Goal: Communication & Community: Ask a question

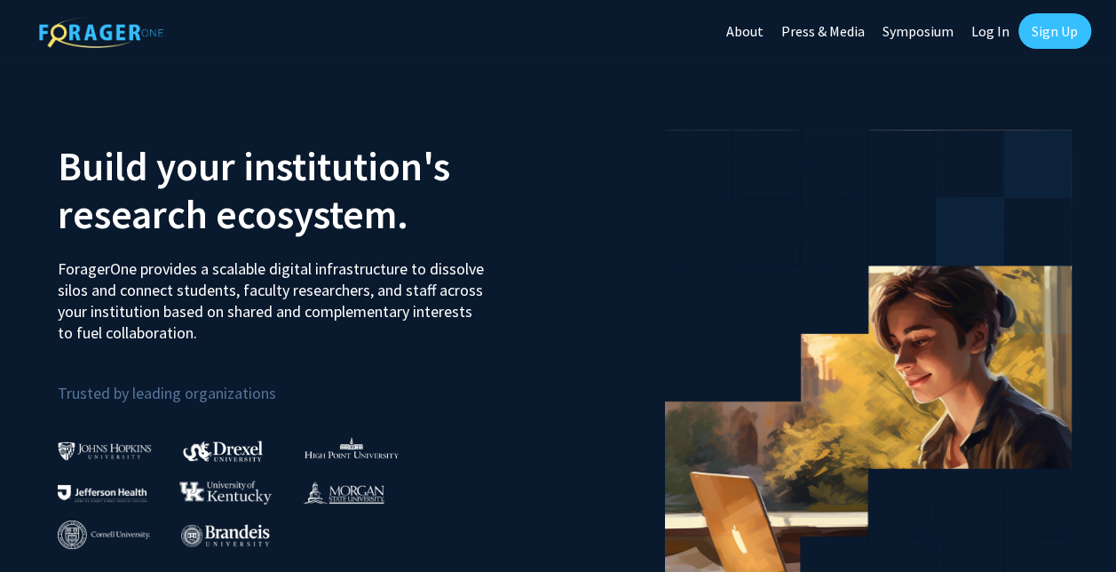
click at [1000, 30] on link "Log In" at bounding box center [991, 31] width 56 height 62
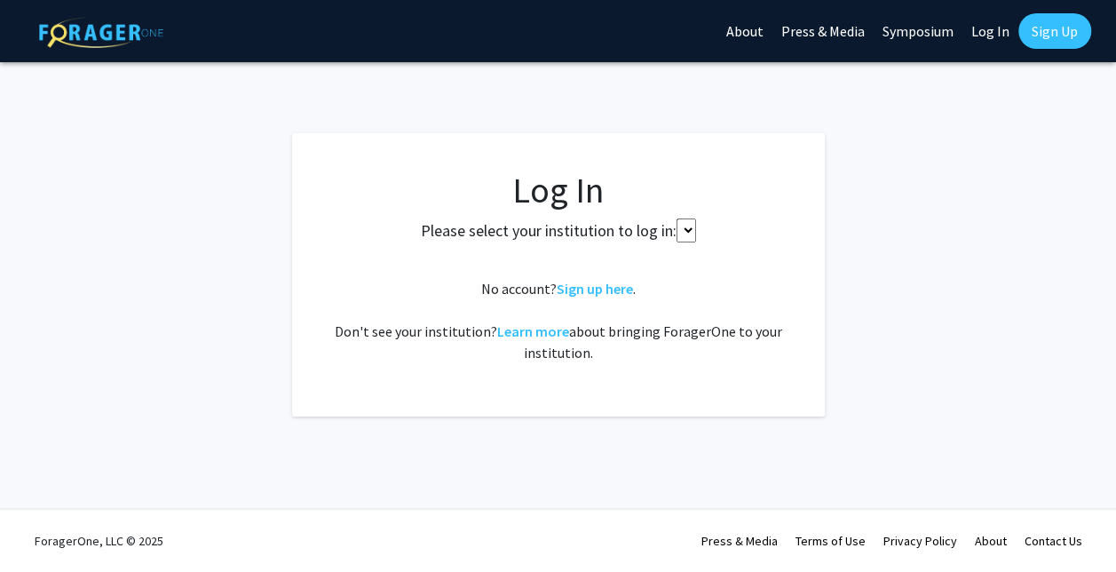
select select
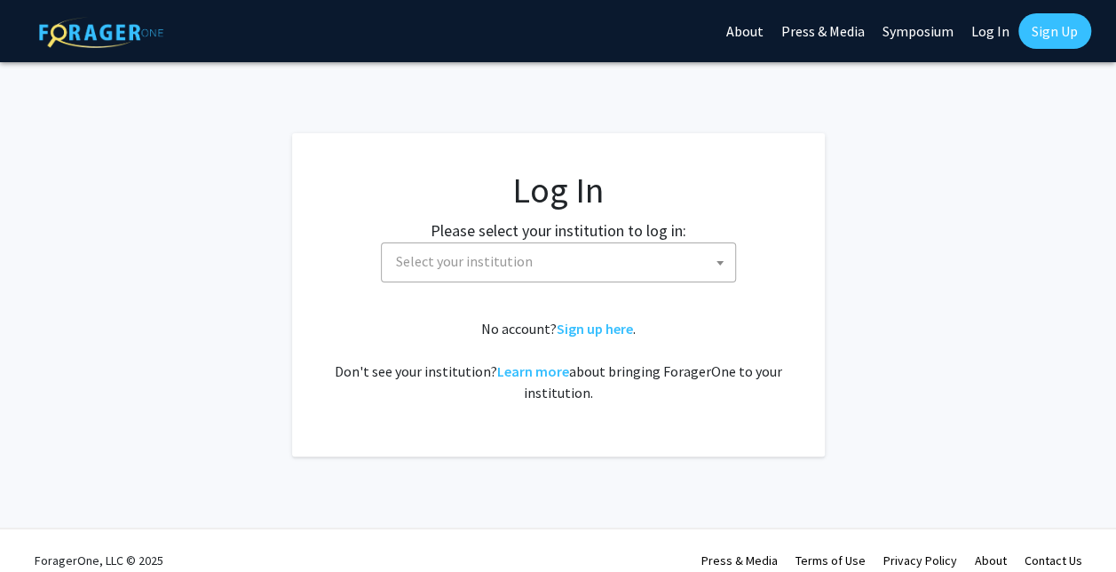
click at [622, 259] on span "Select your institution" at bounding box center [562, 261] width 346 height 36
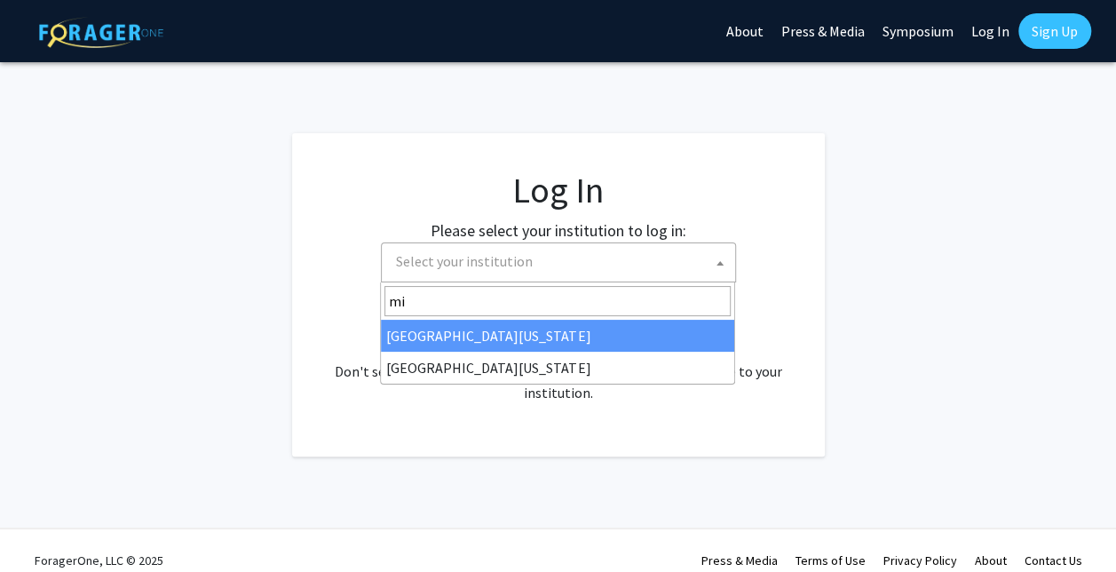
type input "mi"
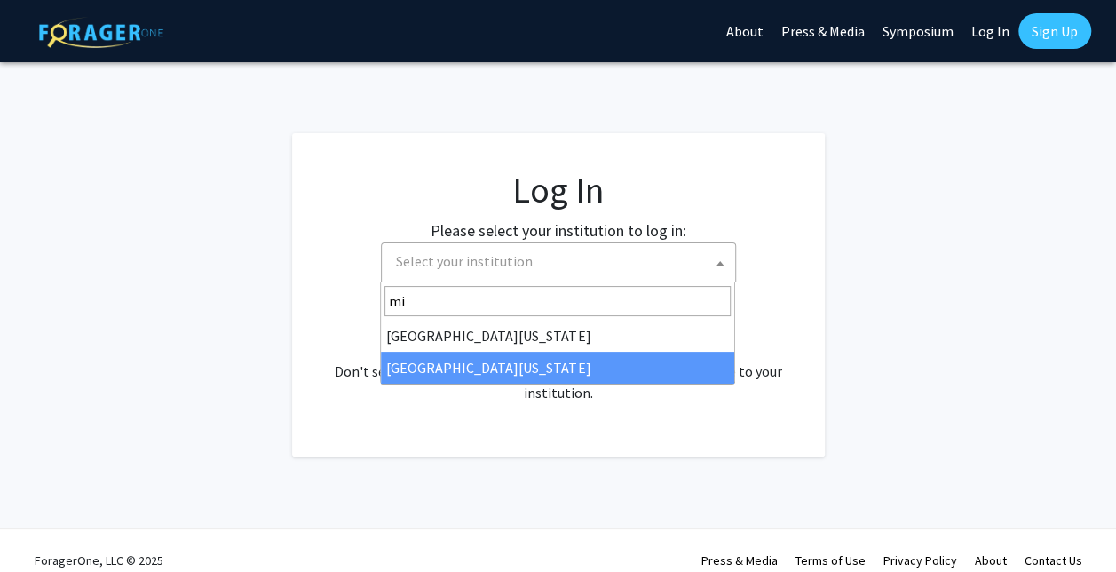
select select "33"
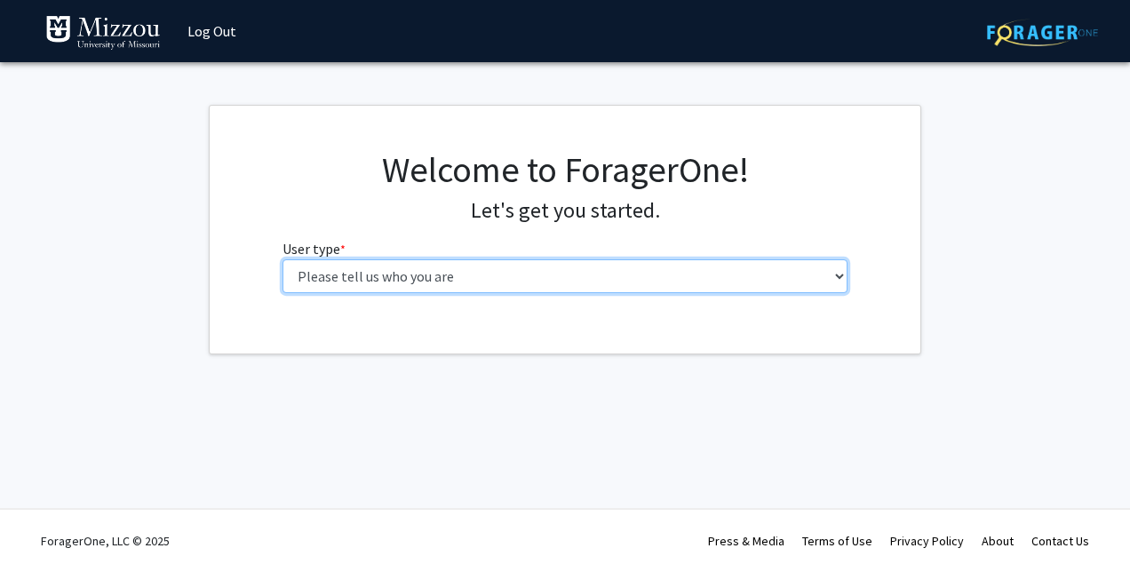
click at [464, 260] on select "Please tell us who you are Undergraduate Student Master's Student Doctoral Cand…" at bounding box center [565, 276] width 566 height 34
select select "1: undergrad"
click at [282, 259] on select "Please tell us who you are Undergraduate Student Master's Student Doctoral Cand…" at bounding box center [565, 276] width 566 height 34
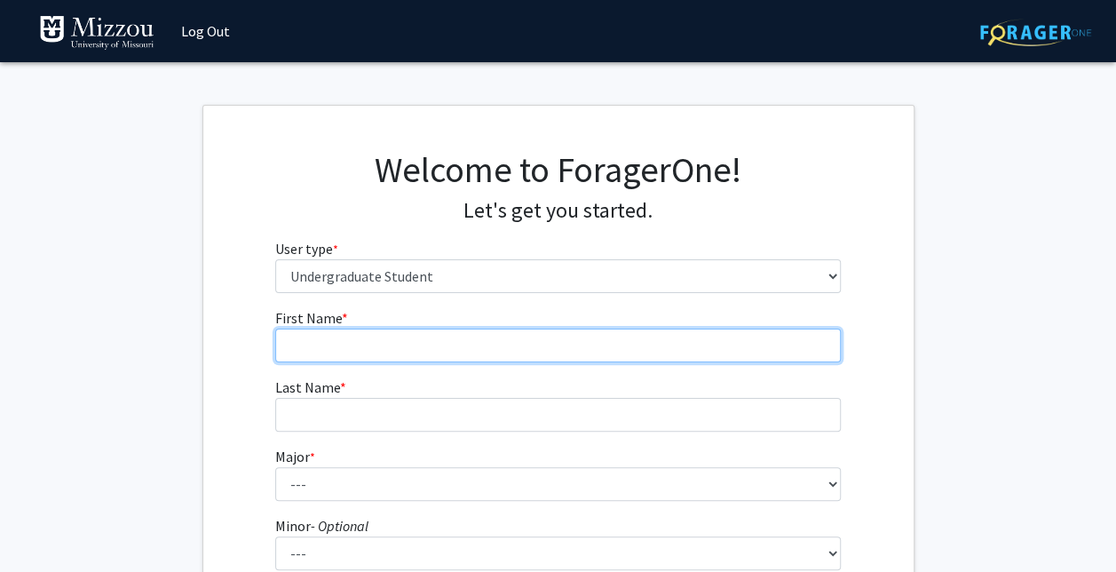
click at [414, 346] on input "First Name * required" at bounding box center [558, 346] width 566 height 34
type input "[GEOGRAPHIC_DATA]"
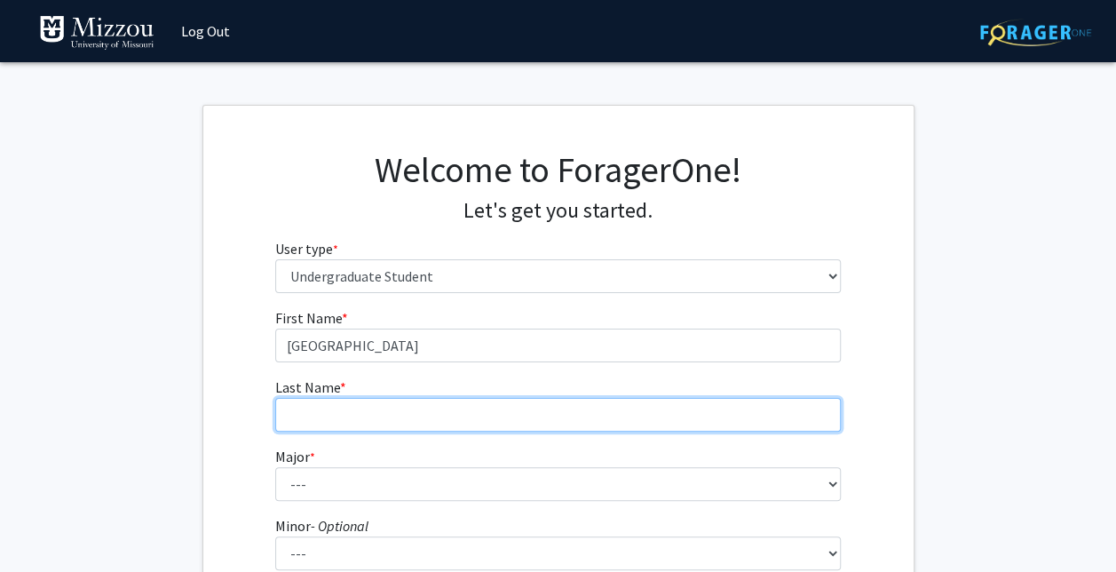
type input "[PERSON_NAME]"
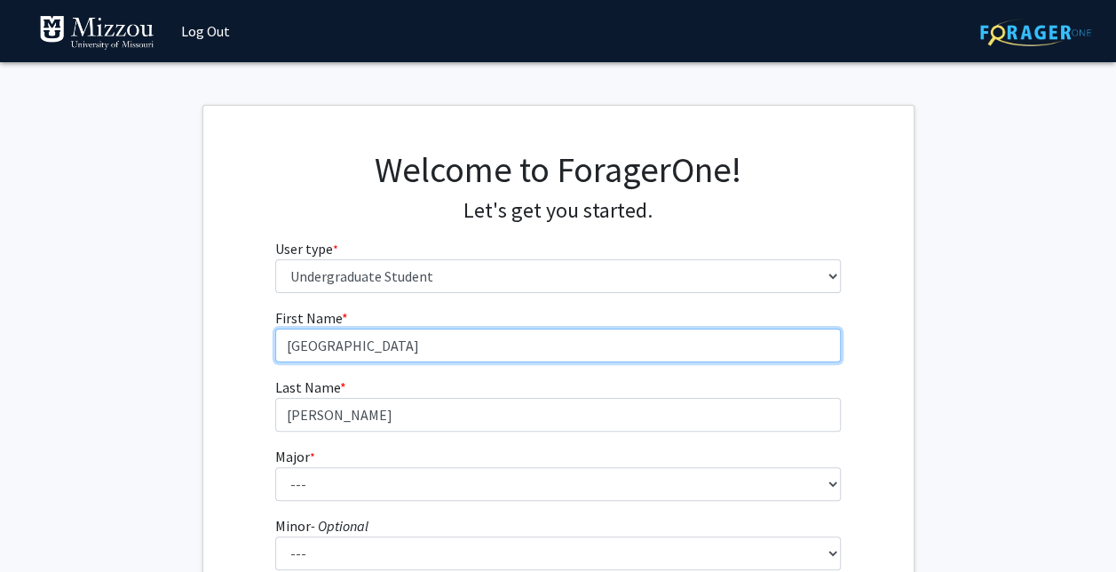
type input "5690652"
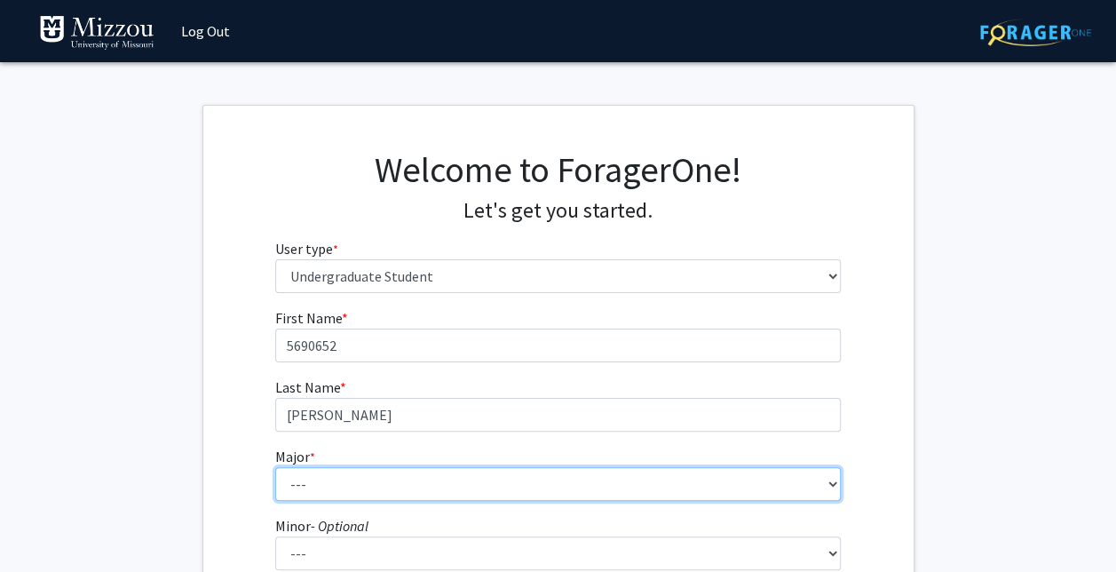
click at [327, 480] on select "--- Agribusiness Management Agricultural Education Agricultural Education: Comm…" at bounding box center [558, 484] width 566 height 34
select select "135: 2628"
click at [275, 467] on select "--- Agribusiness Management Agricultural Education Agricultural Education: Comm…" at bounding box center [558, 484] width 566 height 34
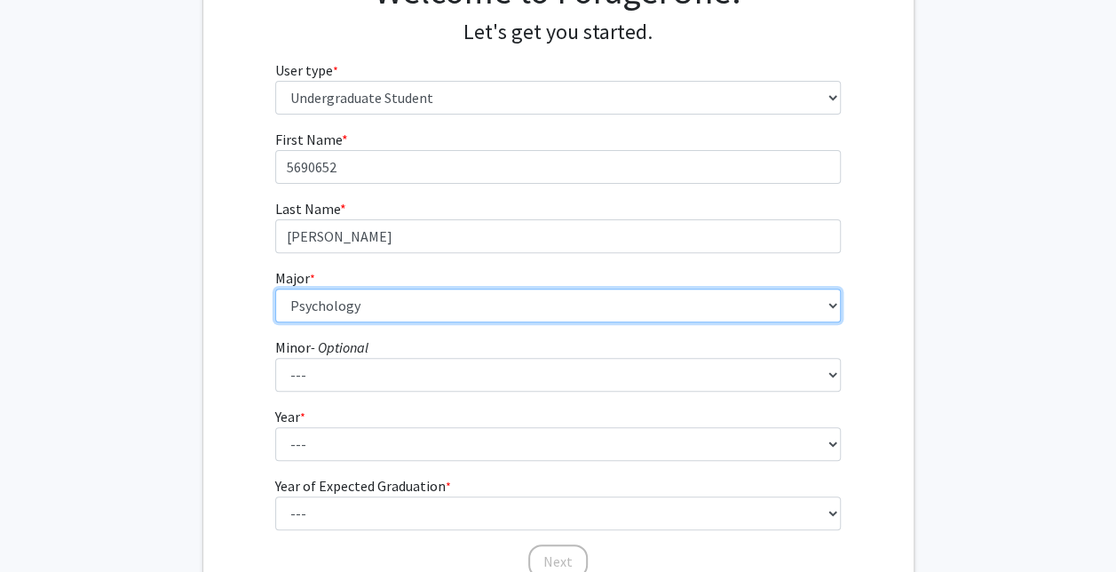
scroll to position [182, 0]
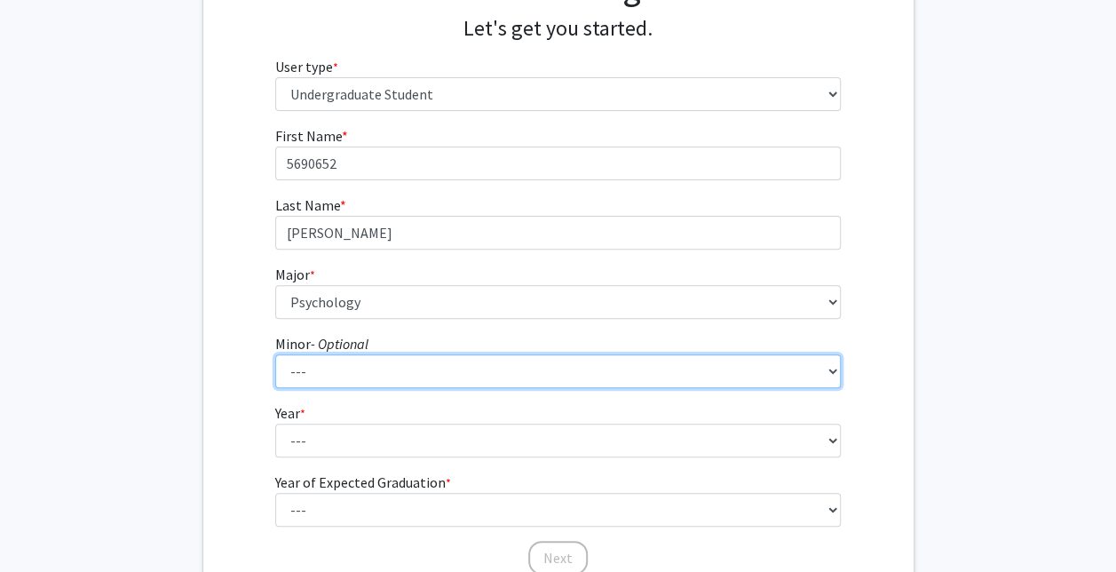
click at [344, 375] on select "--- Accountancy Aerospace Engineering Aerospace Studies Agribusiness Management…" at bounding box center [558, 371] width 566 height 34
select select "52: 2008"
click at [275, 354] on select "--- Accountancy Aerospace Engineering Aerospace Studies Agribusiness Management…" at bounding box center [558, 371] width 566 height 34
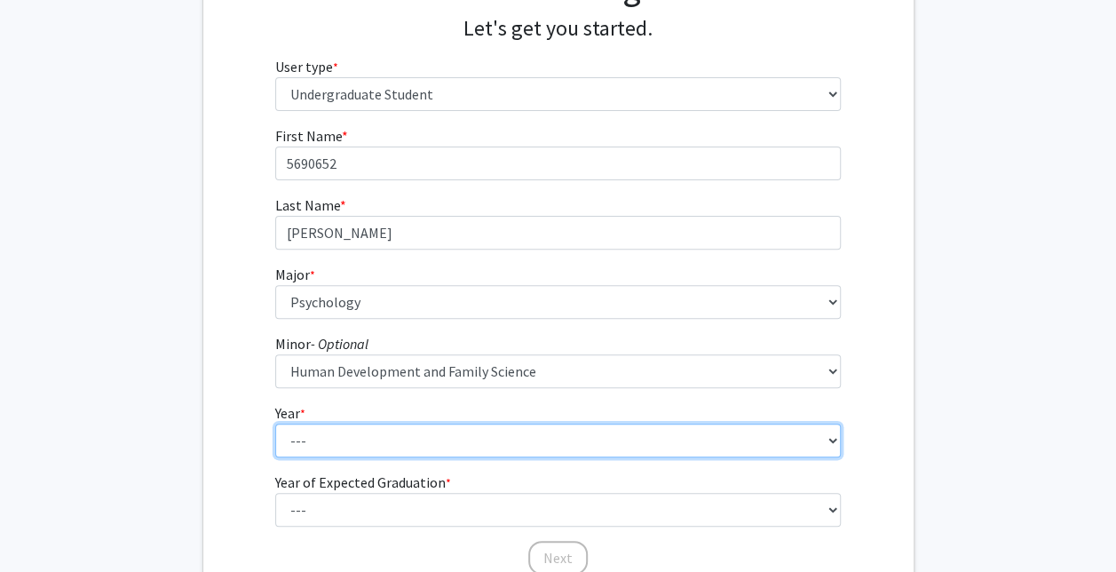
drag, startPoint x: 354, startPoint y: 424, endPoint x: 304, endPoint y: 448, distance: 55.6
click at [304, 448] on select "--- First-year Sophomore Junior Senior Postbaccalaureate Certificate" at bounding box center [558, 441] width 566 height 34
select select "3: junior"
click at [275, 424] on select "--- First-year Sophomore Junior Senior Postbaccalaureate Certificate" at bounding box center [558, 441] width 566 height 34
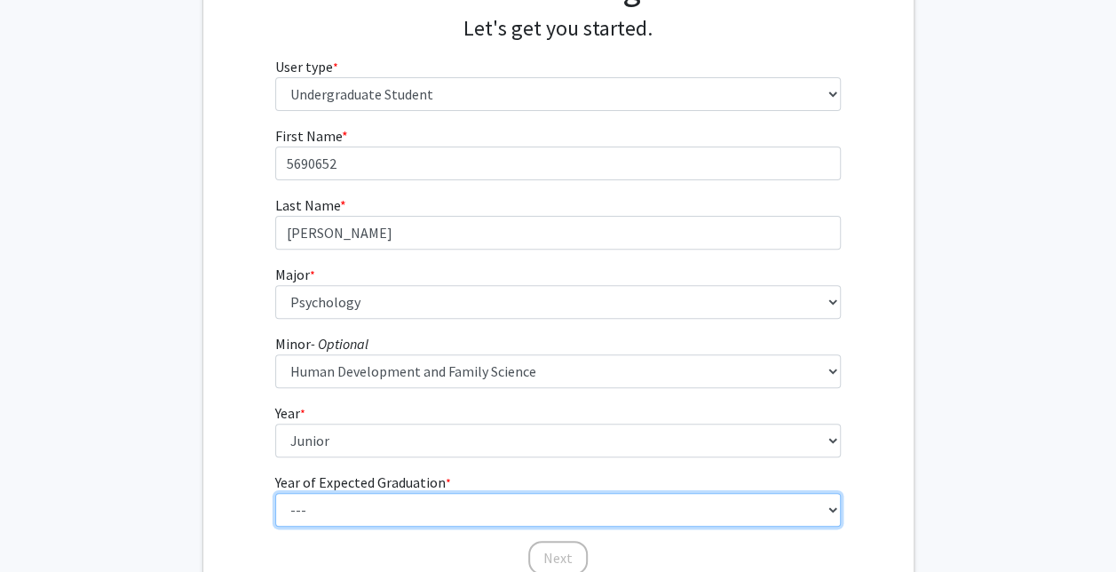
click at [338, 512] on select "--- 2025 2026 2027 2028 2029 2030 2031 2032 2033 2034" at bounding box center [558, 510] width 566 height 34
select select "3: 2027"
click at [275, 493] on select "--- 2025 2026 2027 2028 2029 2030 2031 2032 2033 2034" at bounding box center [558, 510] width 566 height 34
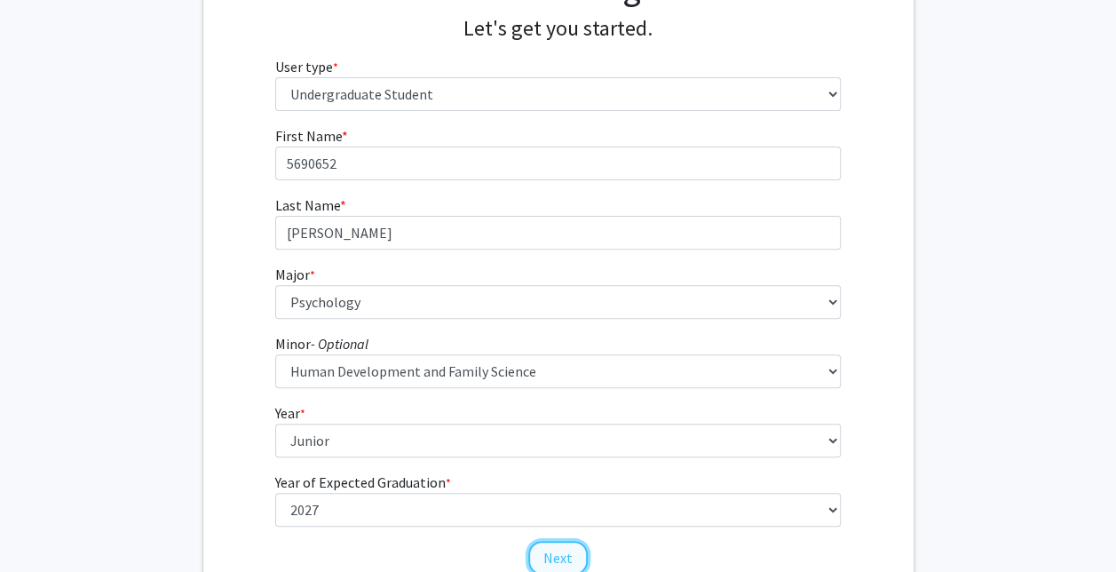
click at [547, 563] on button "Next" at bounding box center [558, 558] width 60 height 34
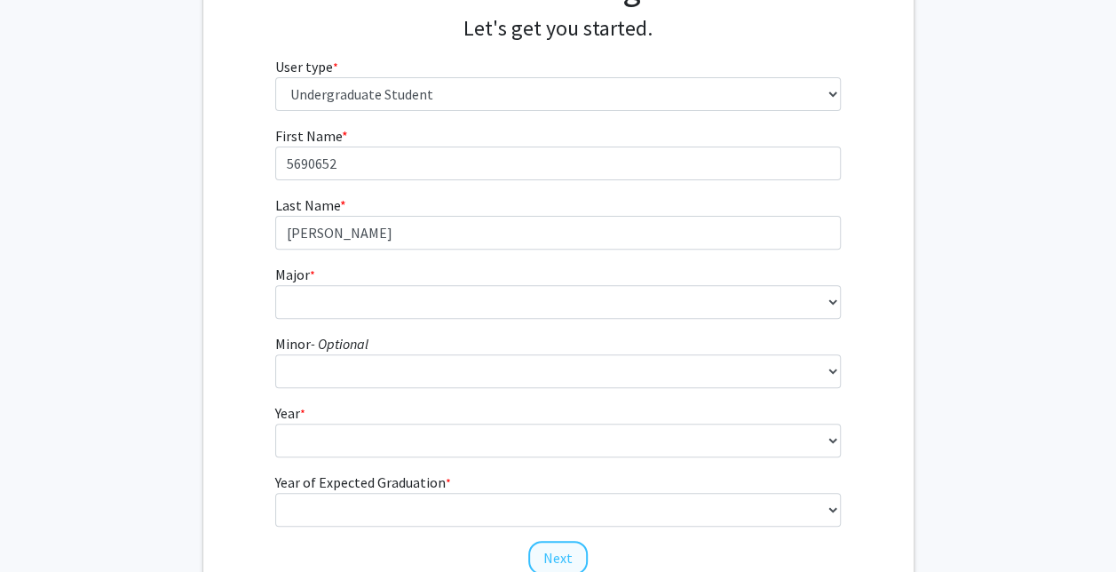
scroll to position [0, 0]
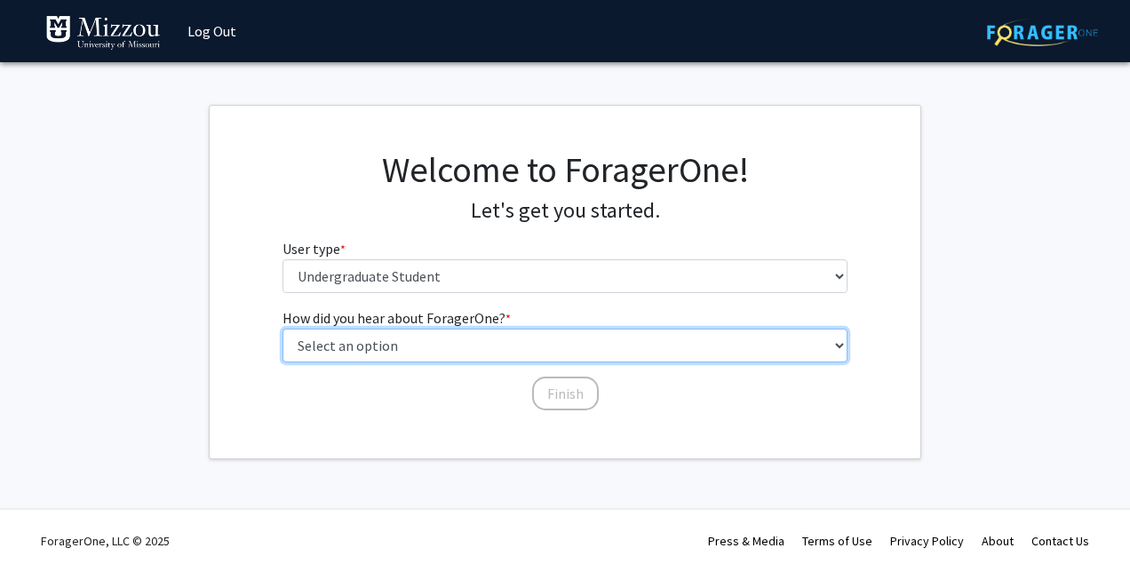
click at [448, 336] on select "Select an option Peer/student recommendation Faculty/staff recommendation Unive…" at bounding box center [565, 346] width 566 height 34
select select "2: faculty_recommendation"
click at [282, 329] on select "Select an option Peer/student recommendation Faculty/staff recommendation Unive…" at bounding box center [565, 346] width 566 height 34
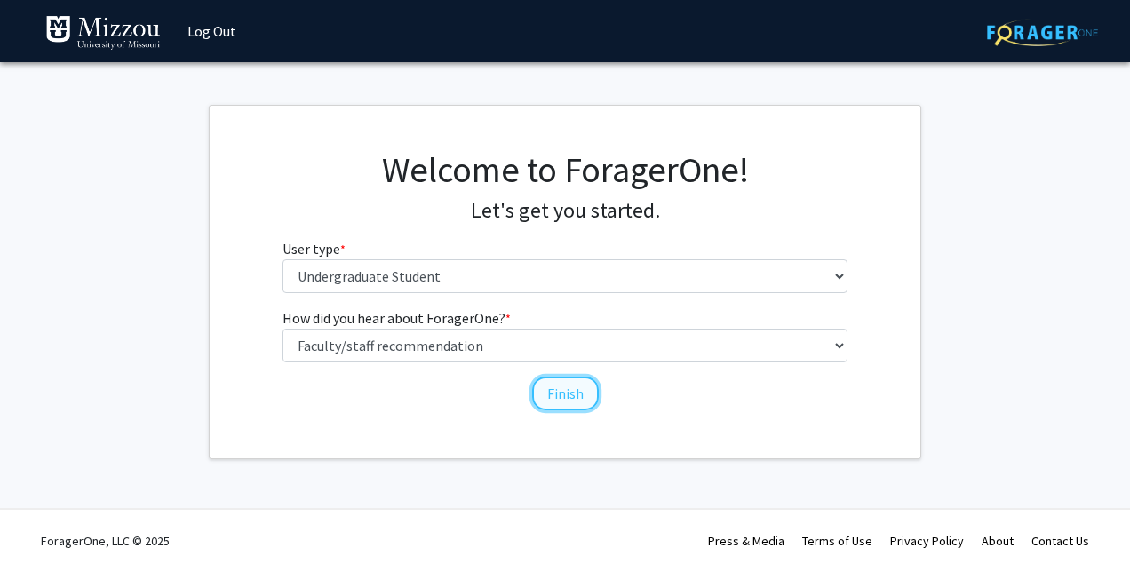
click at [577, 400] on button "Finish" at bounding box center [565, 394] width 67 height 34
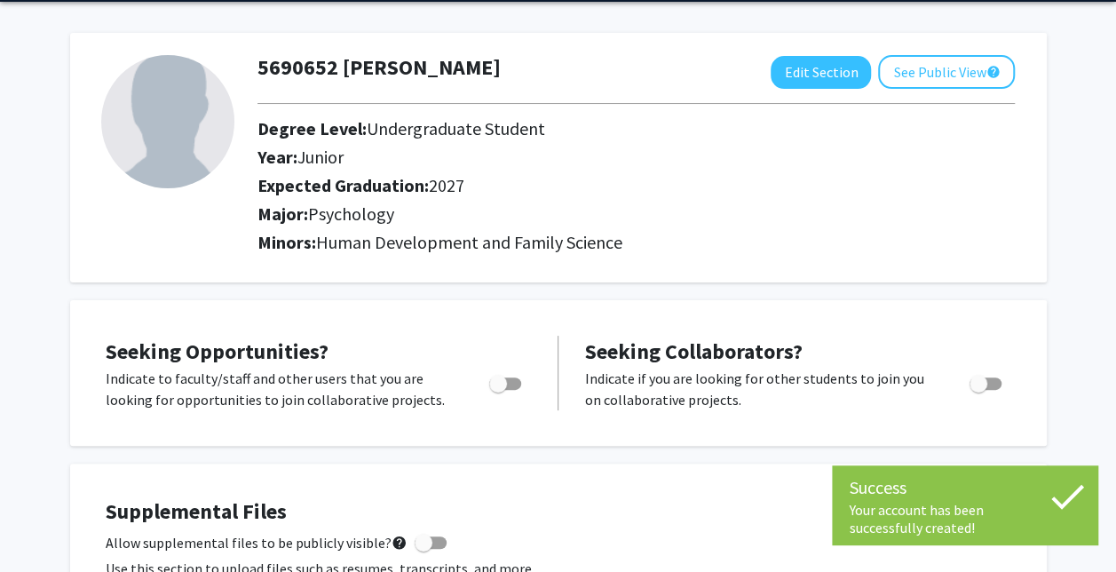
scroll to position [61, 0]
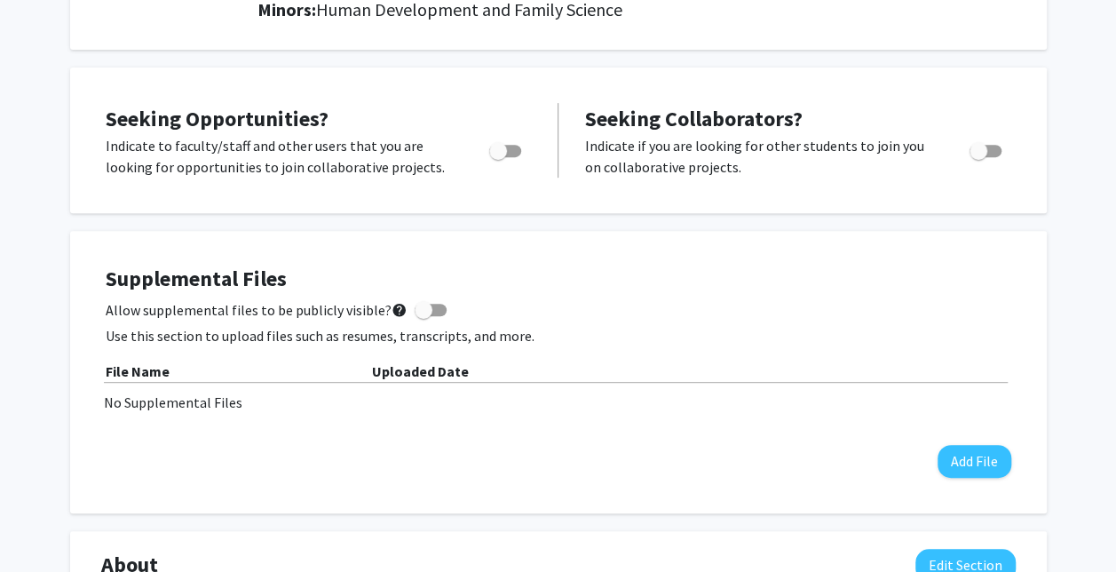
click at [509, 157] on span "Toggle" at bounding box center [505, 151] width 32 height 12
click at [498, 158] on input "Are you actively seeking opportunities?" at bounding box center [497, 157] width 1 height 1
checkbox input "true"
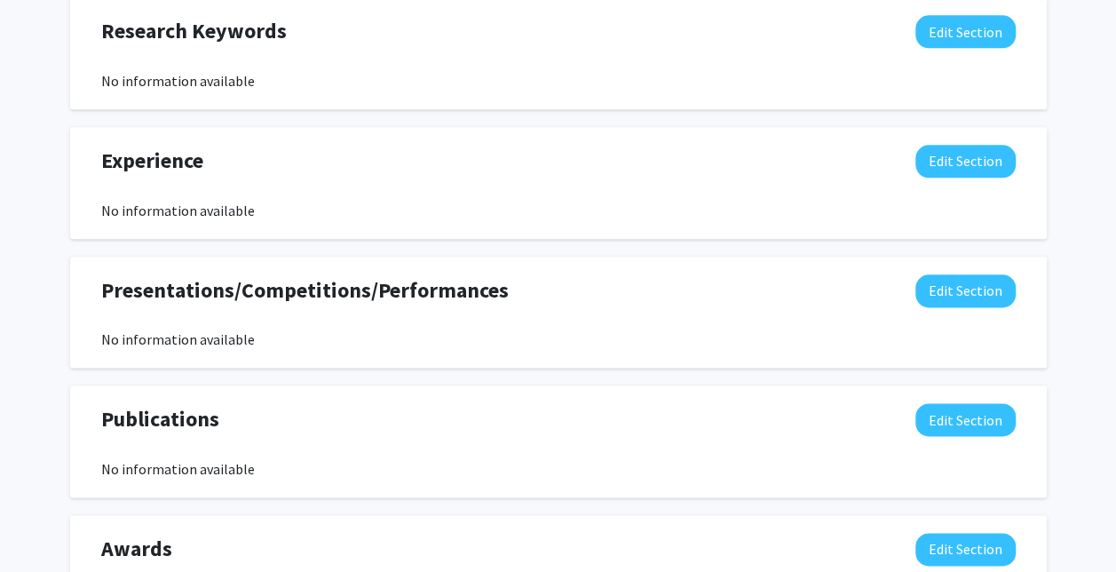
scroll to position [0, 0]
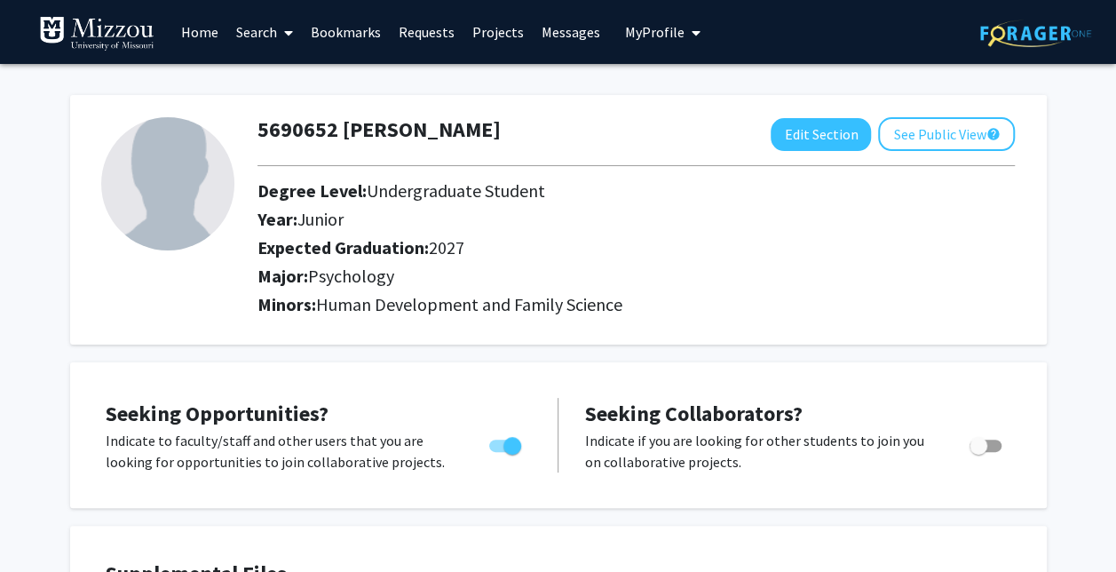
click at [274, 28] on link "Search" at bounding box center [264, 32] width 75 height 62
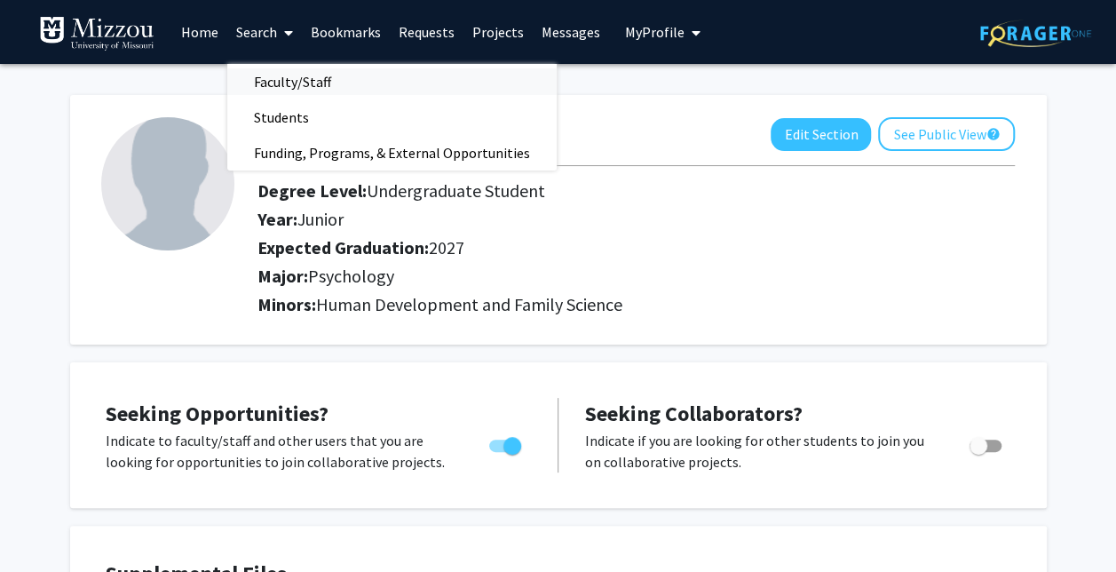
click at [293, 73] on span "Faculty/Staff" at bounding box center [292, 82] width 131 height 36
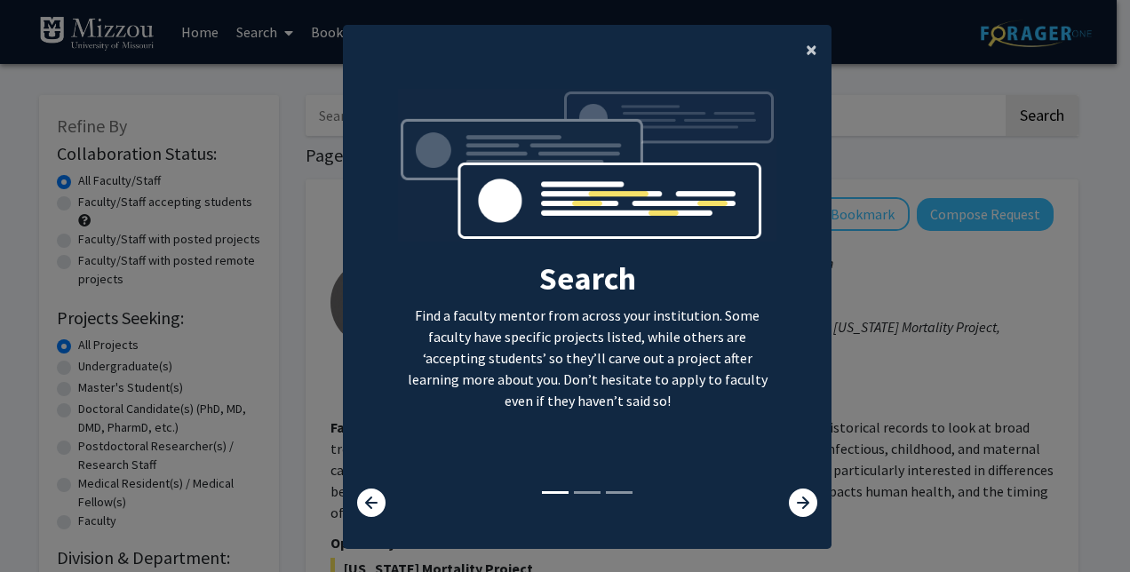
click at [805, 43] on span "×" at bounding box center [811, 50] width 12 height 28
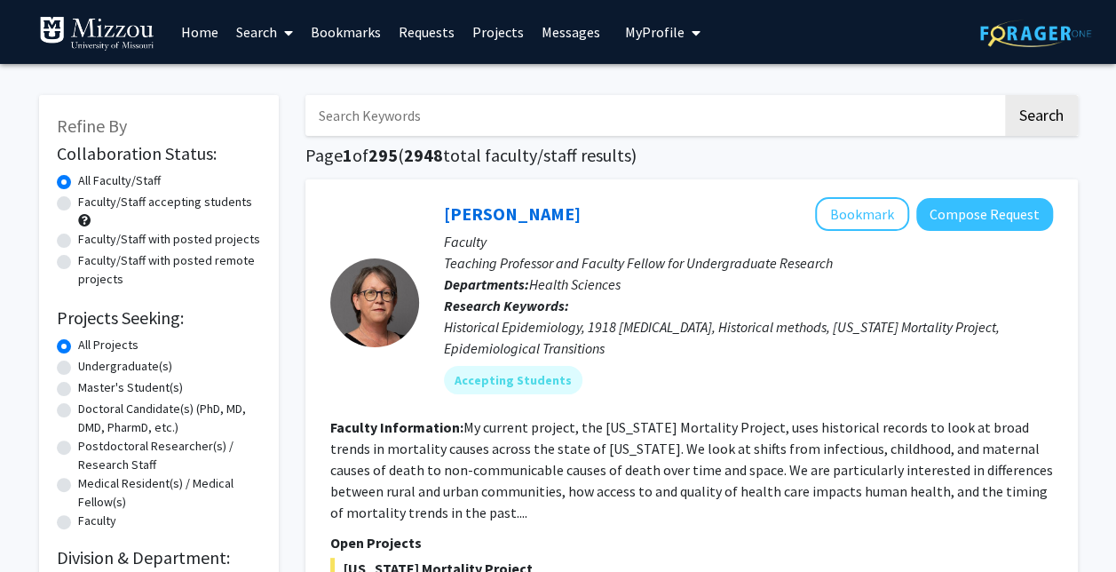
click at [606, 146] on h1 "Page 1 of 295 ( 2948 total faculty/staff results)" at bounding box center [691, 155] width 773 height 21
click at [598, 129] on input "Search Keywords" at bounding box center [653, 115] width 697 height 41
click at [1005, 95] on button "Search" at bounding box center [1041, 115] width 73 height 41
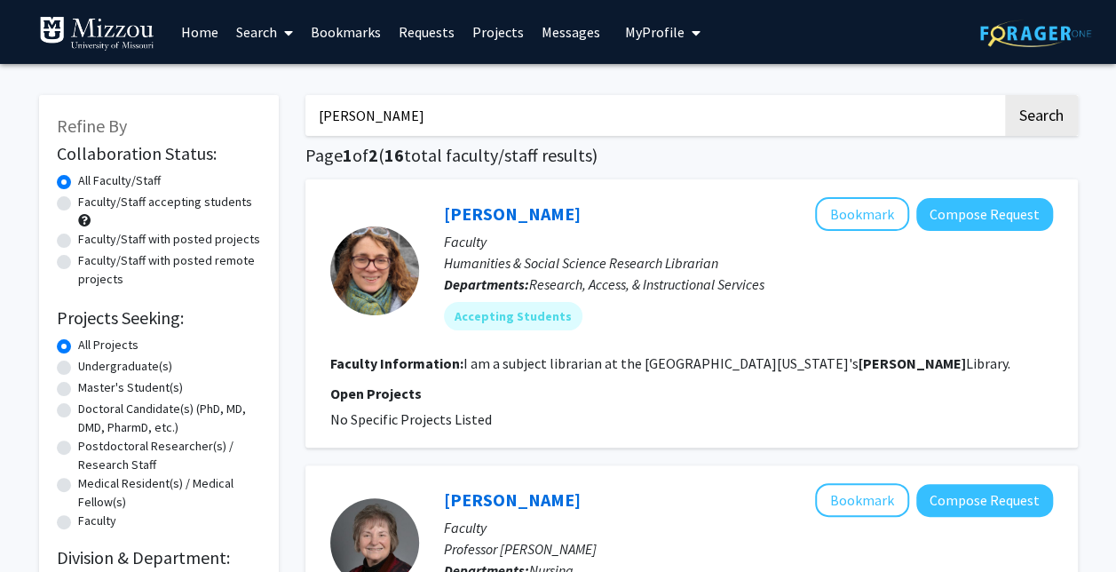
type input "[PERSON_NAME]"
click at [1005, 95] on button "Search" at bounding box center [1041, 115] width 73 height 41
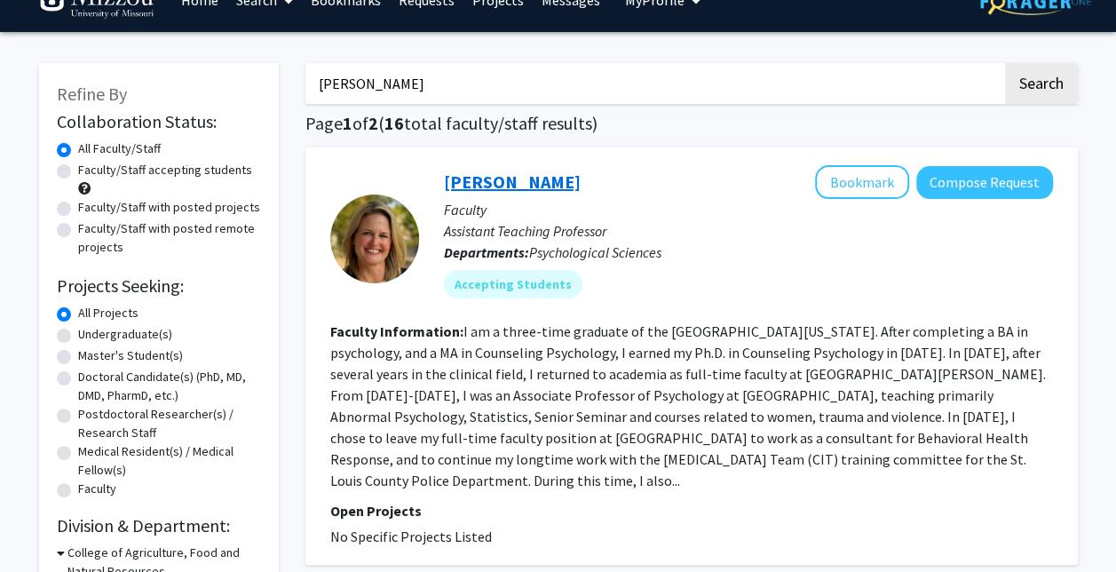
scroll to position [34, 0]
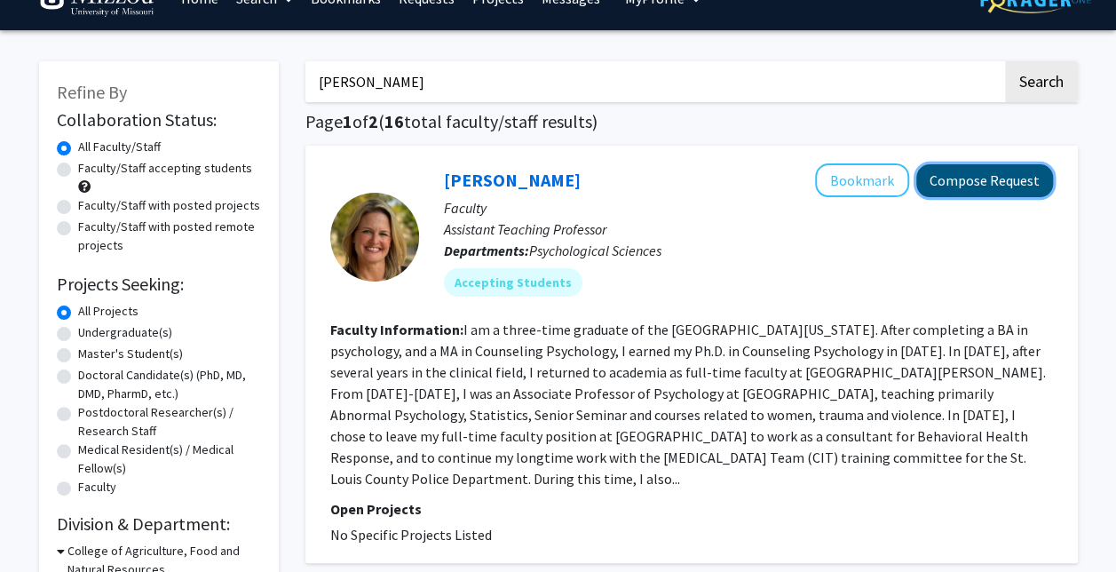
click at [1000, 168] on button "Compose Request" at bounding box center [984, 180] width 137 height 33
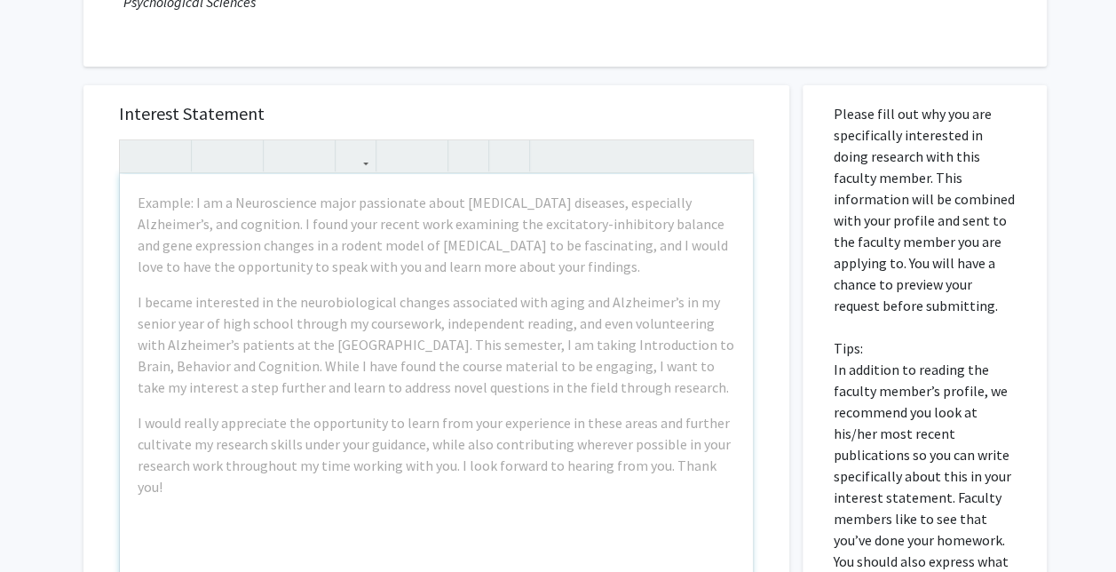
scroll to position [226, 0]
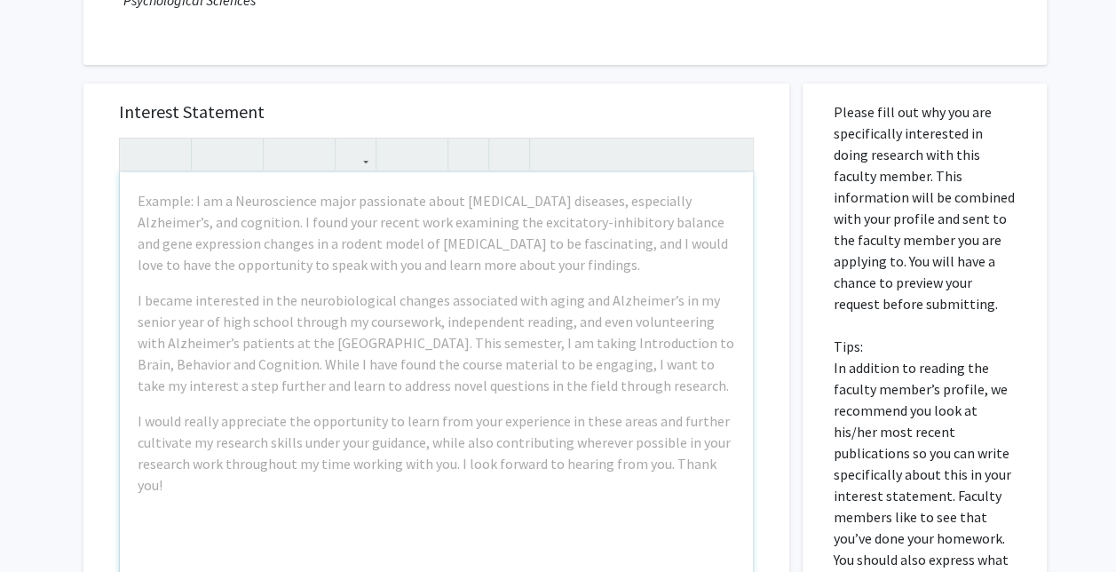
click at [404, 128] on div "Interest Statement Example: I am a Neuroscience major passionate about [MEDICAL…" at bounding box center [436, 348] width 670 height 530
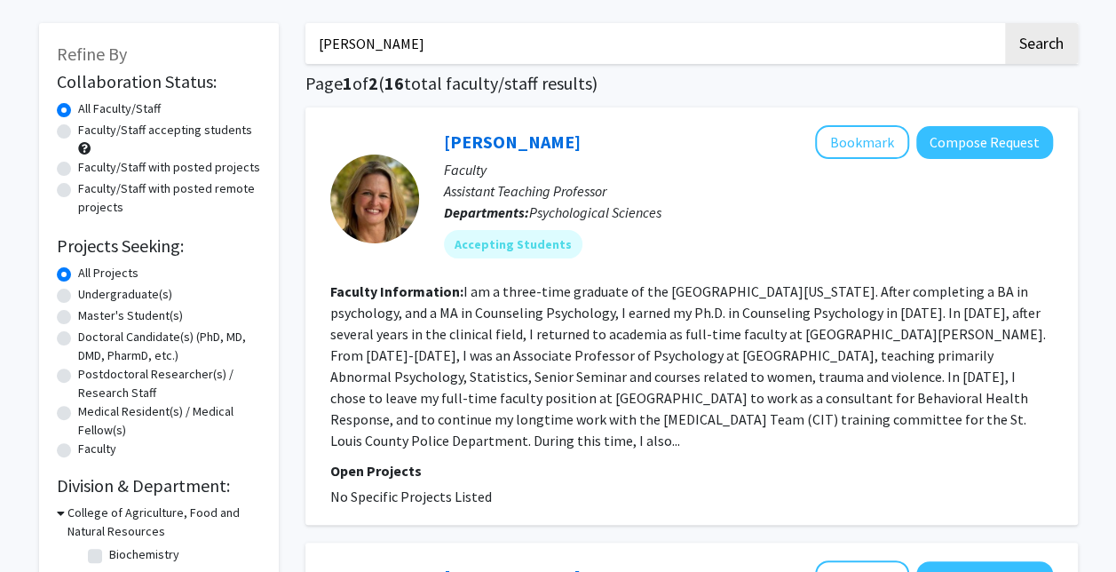
scroll to position [65, 0]
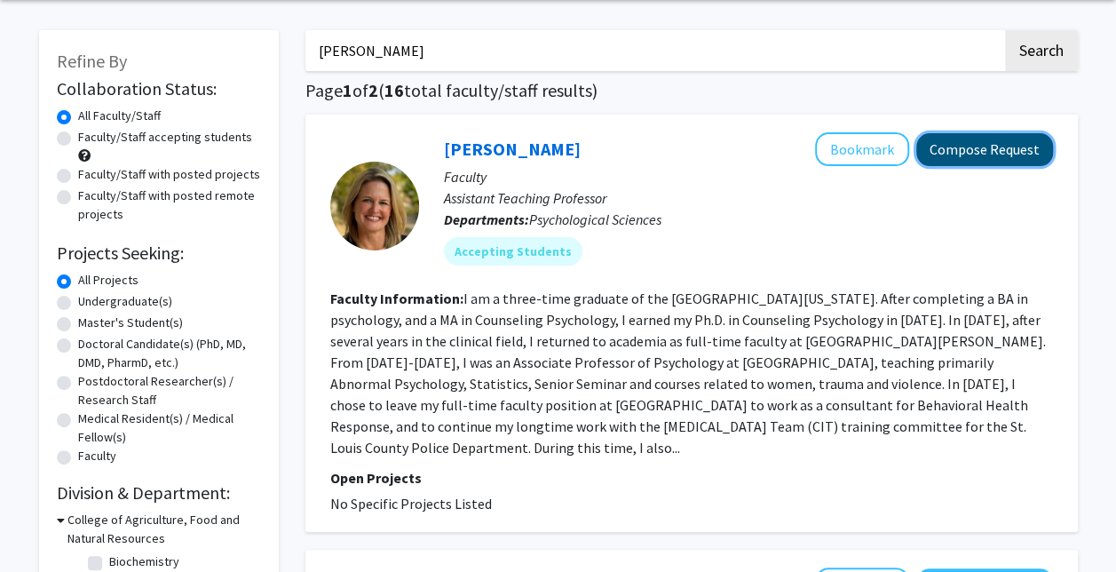
click at [964, 151] on button "Compose Request" at bounding box center [984, 149] width 137 height 33
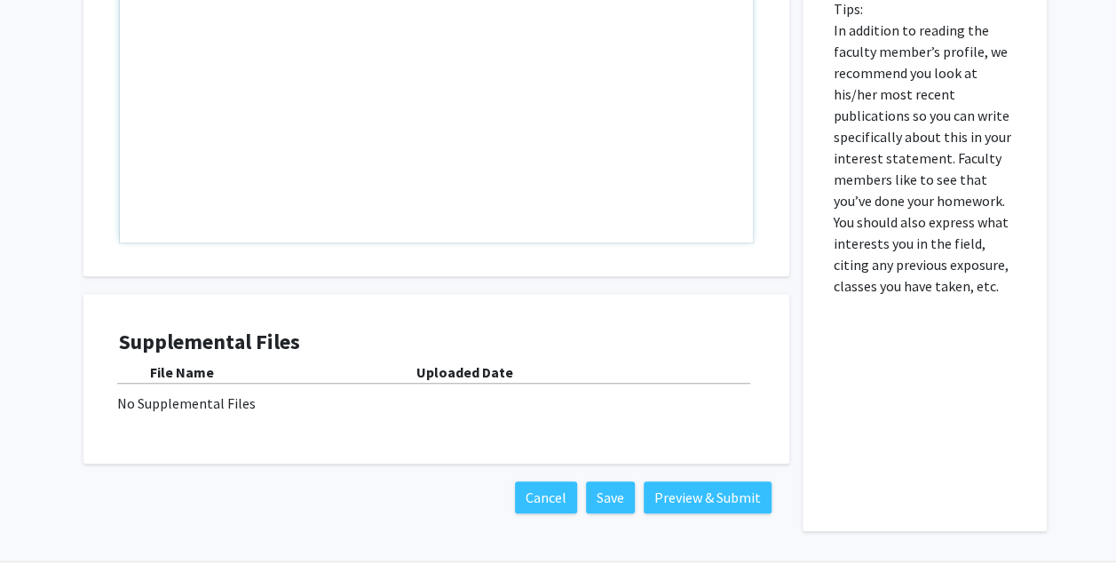
scroll to position [615, 0]
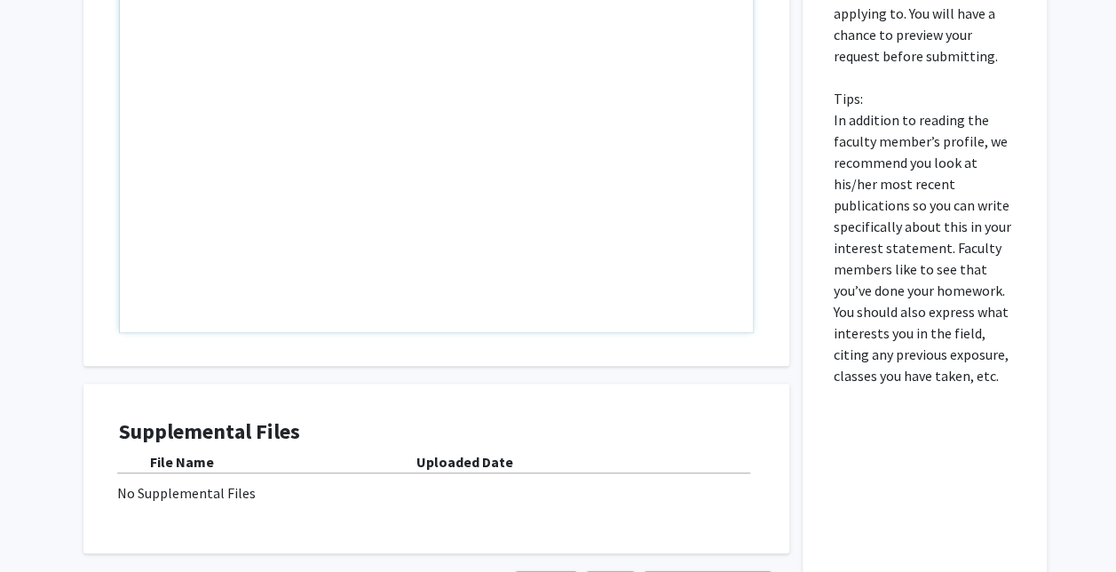
scroll to position [385, 0]
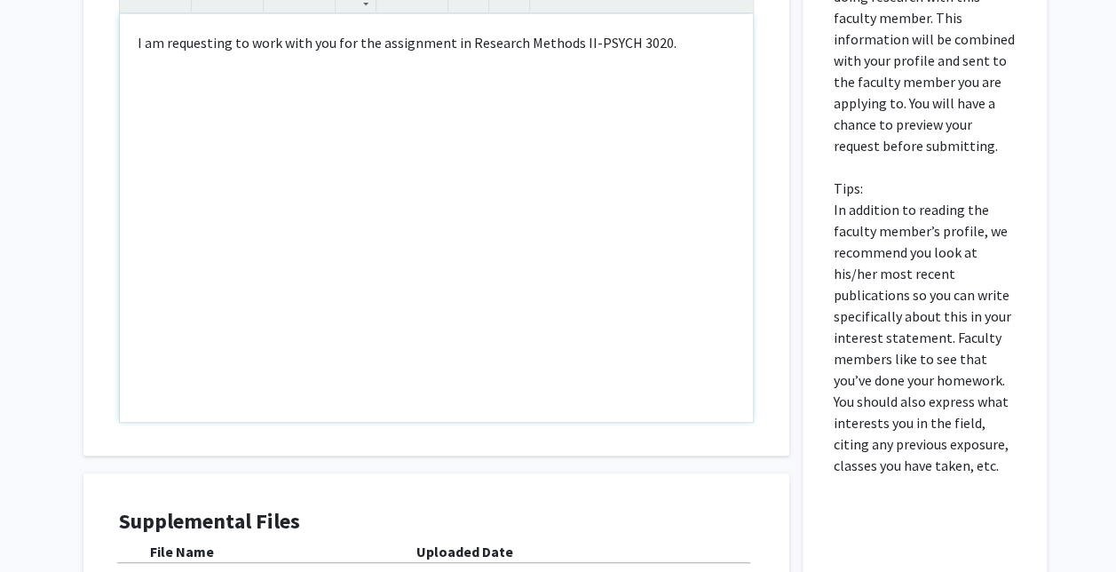
type textarea "I am requesting to work with you for the assignment in Research Methods II-PSYC…"
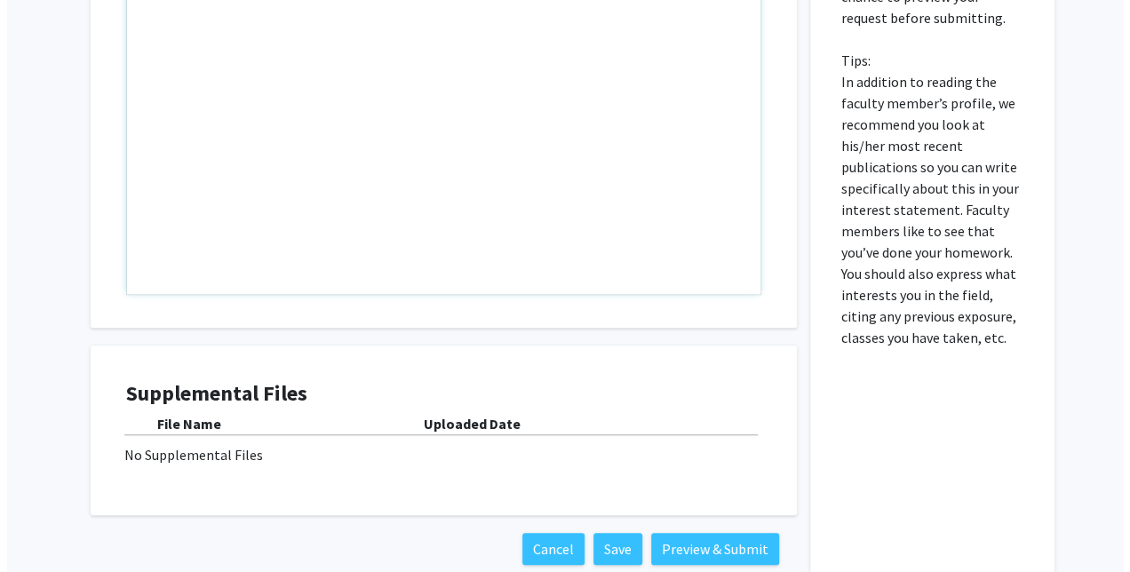
scroll to position [615, 0]
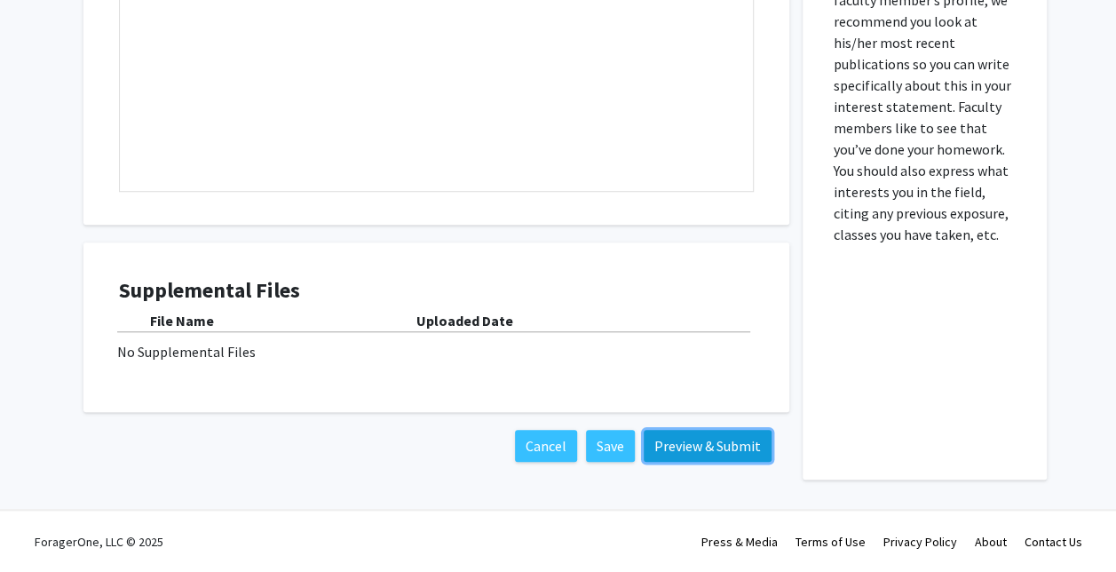
click at [647, 446] on button "Preview & Submit" at bounding box center [708, 446] width 128 height 32
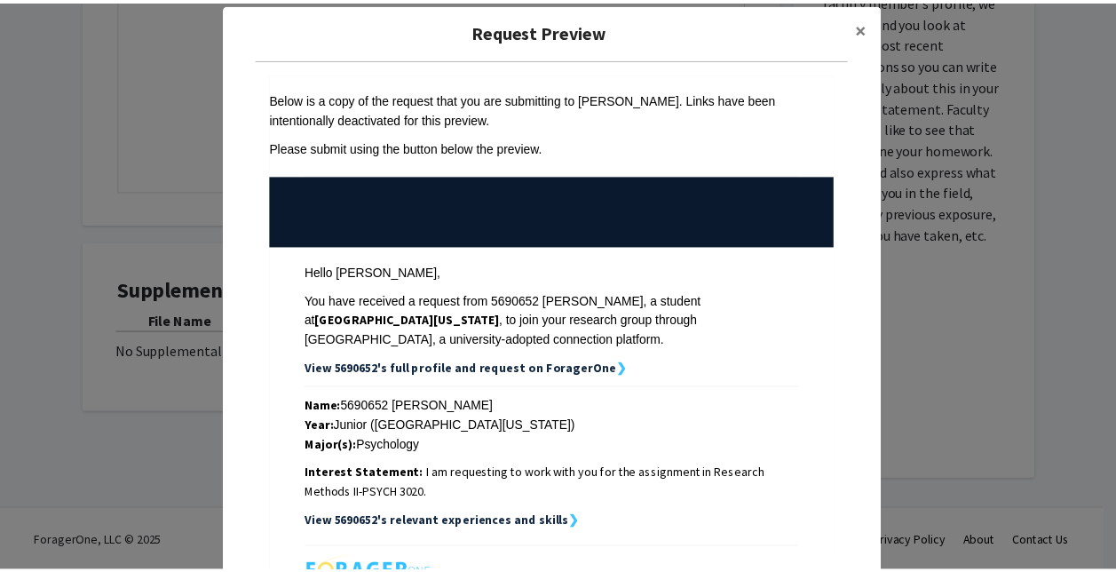
scroll to position [0, 0]
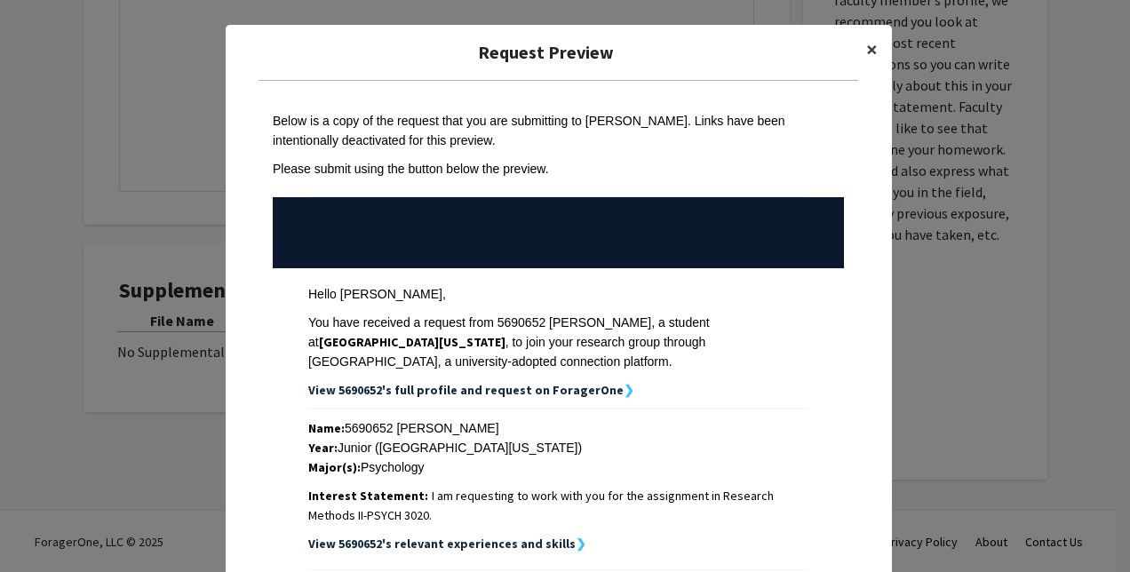
click at [857, 46] on button "×" at bounding box center [872, 50] width 40 height 50
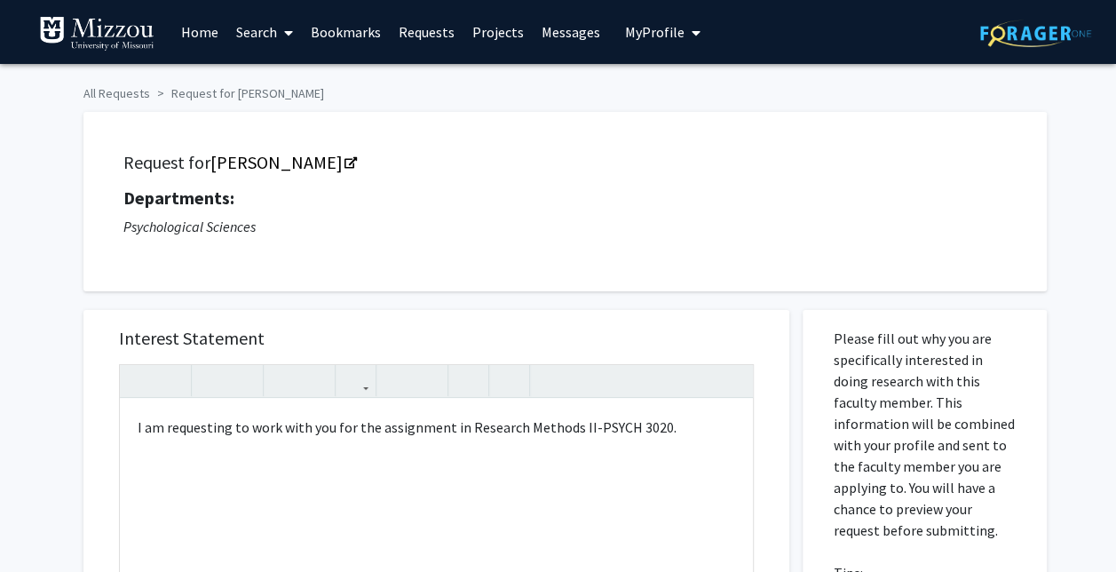
click at [670, 26] on span "My Profile" at bounding box center [655, 32] width 60 height 18
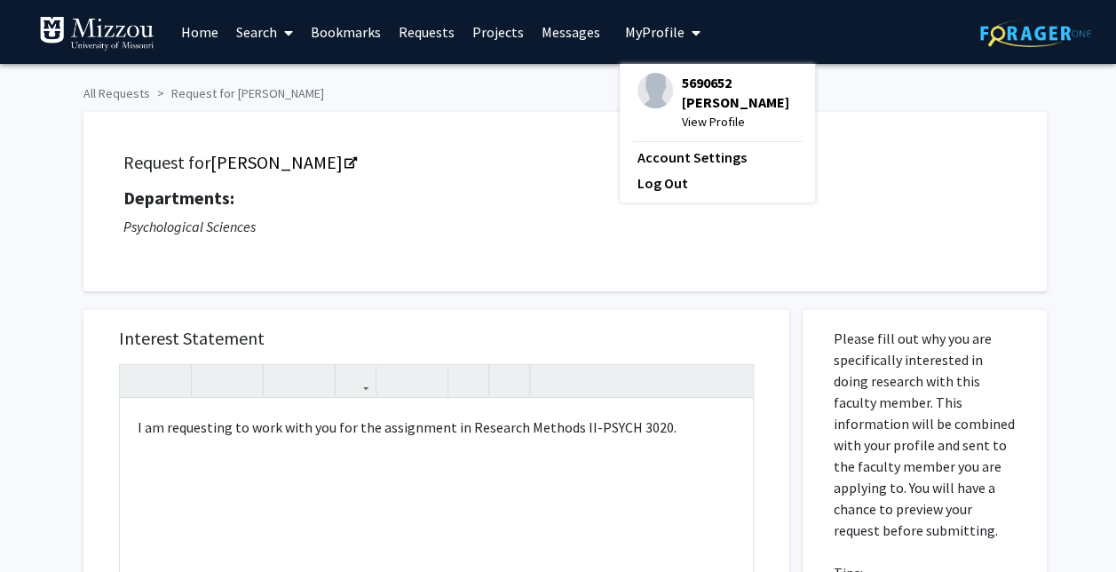
drag, startPoint x: 714, startPoint y: 87, endPoint x: 695, endPoint y: 86, distance: 18.7
click at [695, 86] on span "5690652 [PERSON_NAME]" at bounding box center [739, 92] width 115 height 39
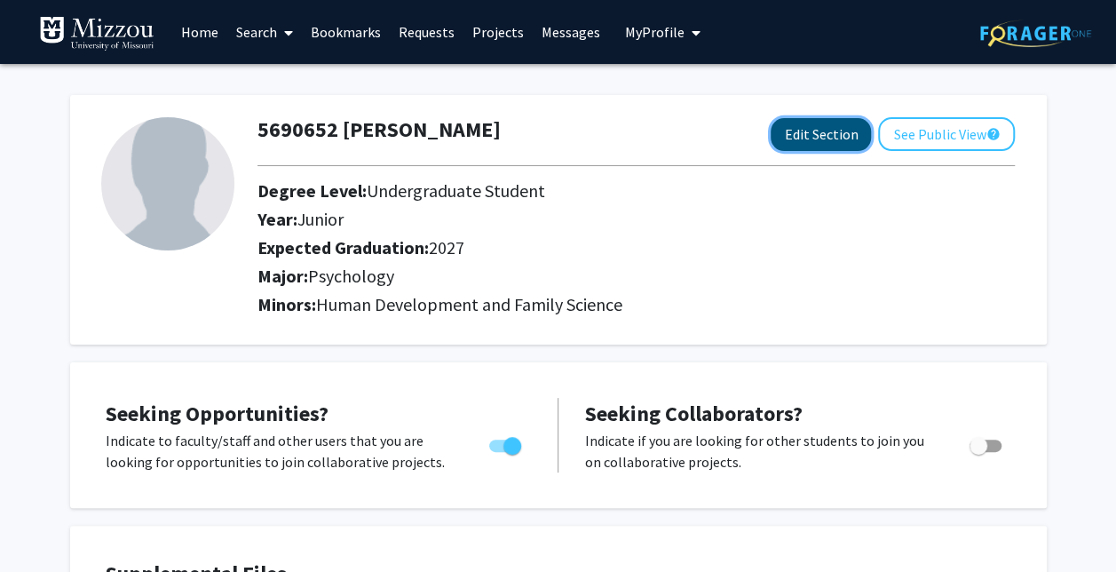
click at [843, 134] on button "Edit Section" at bounding box center [821, 134] width 100 height 33
select select "junior"
select select "2027"
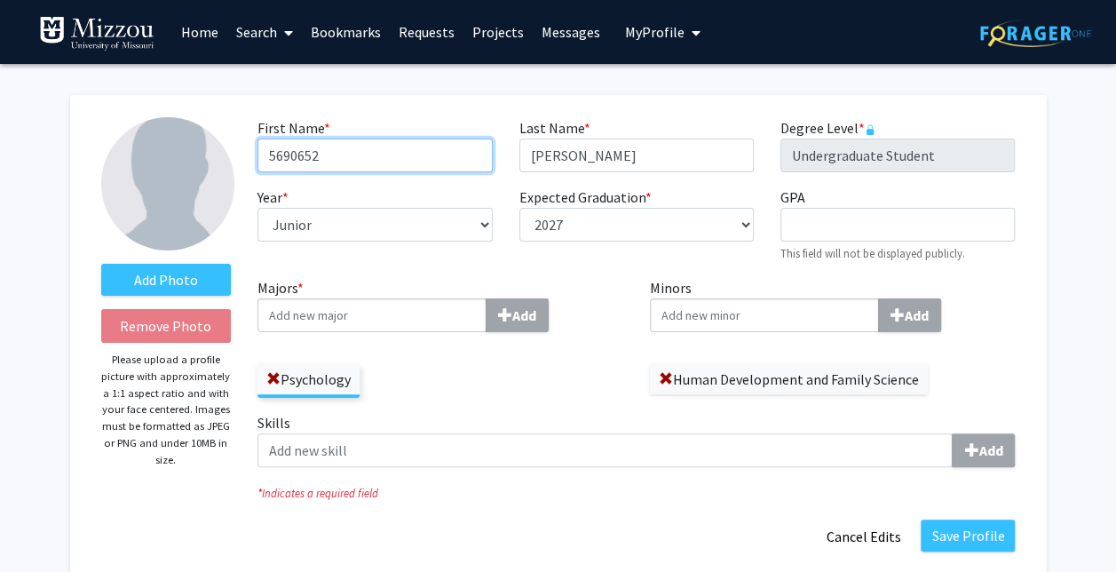
click at [439, 157] on input "5690652" at bounding box center [375, 156] width 234 height 34
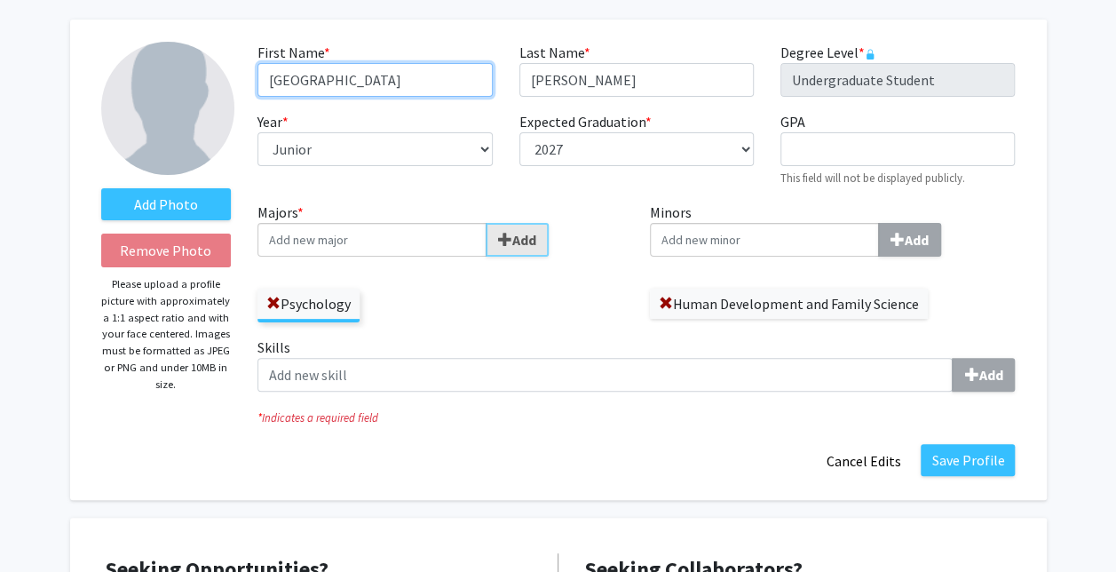
scroll to position [87, 0]
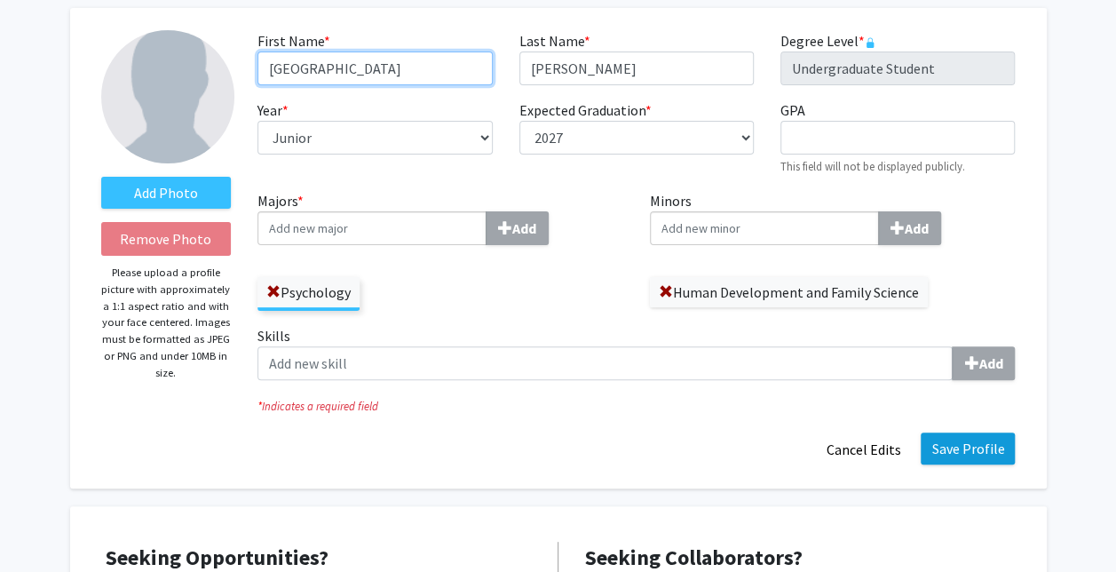
type input "[GEOGRAPHIC_DATA]"
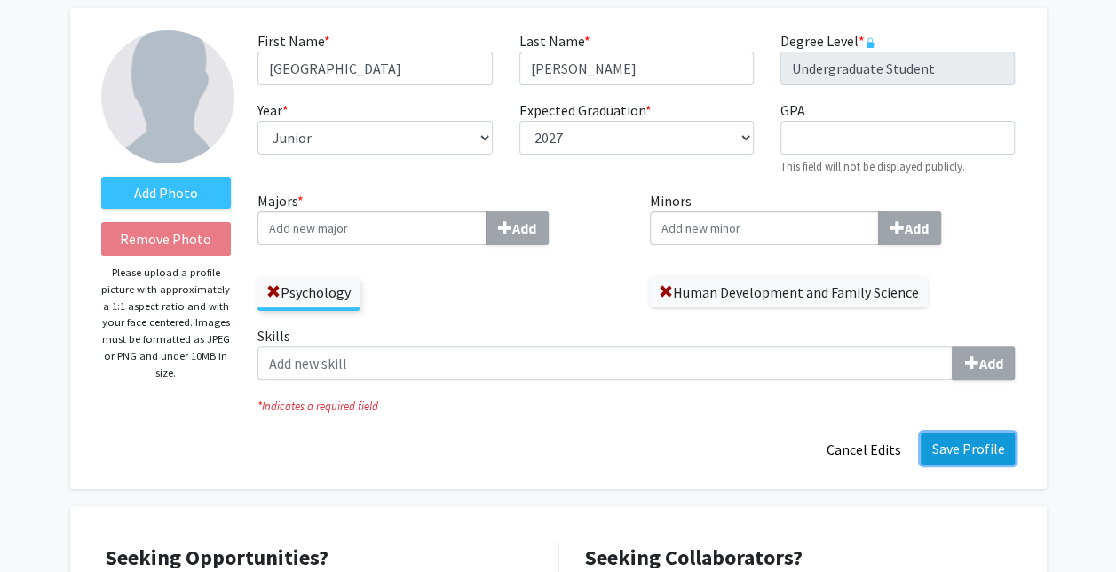
click at [972, 440] on button "Save Profile" at bounding box center [968, 448] width 94 height 32
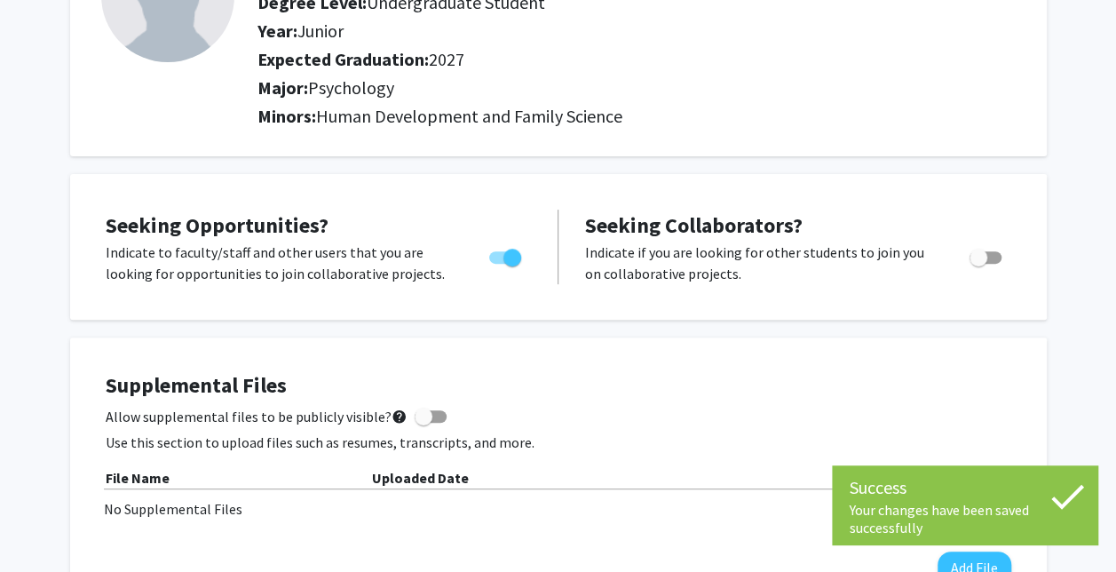
scroll to position [0, 0]
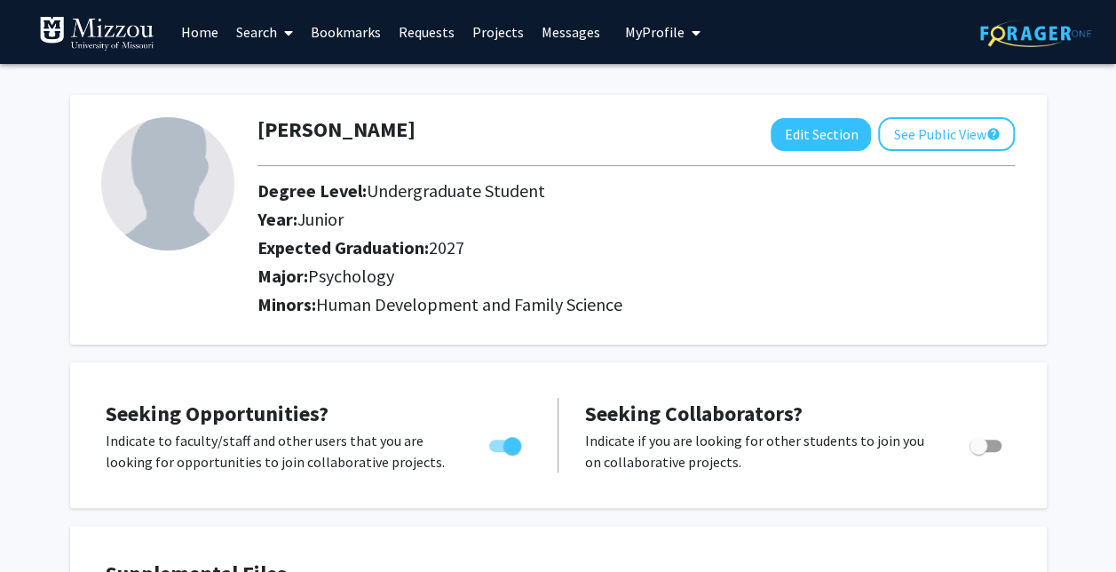
click at [409, 40] on link "Requests" at bounding box center [427, 32] width 74 height 62
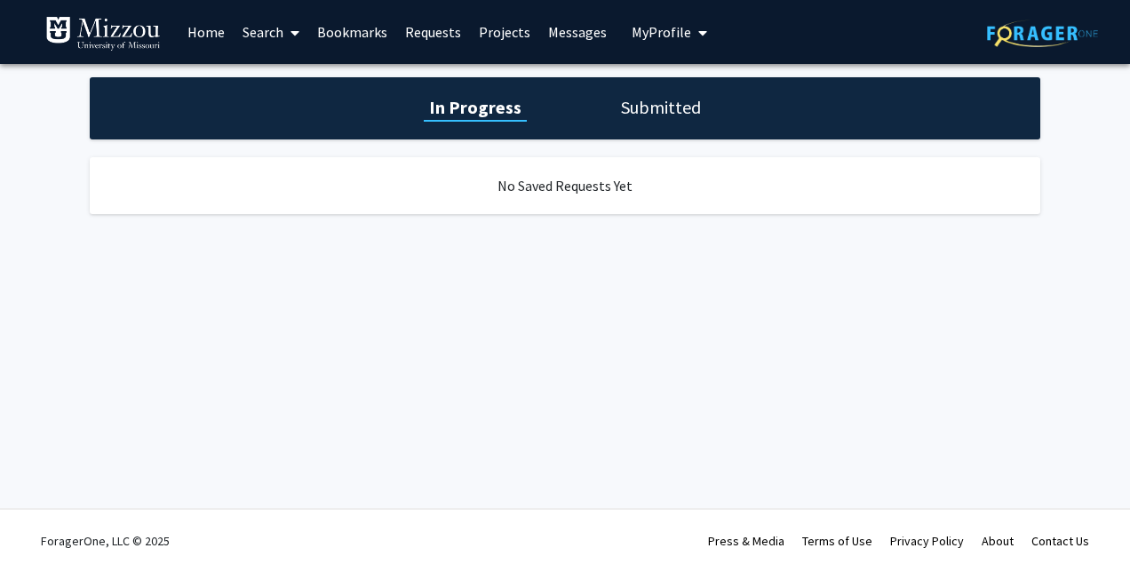
click at [275, 25] on link "Search" at bounding box center [271, 32] width 75 height 62
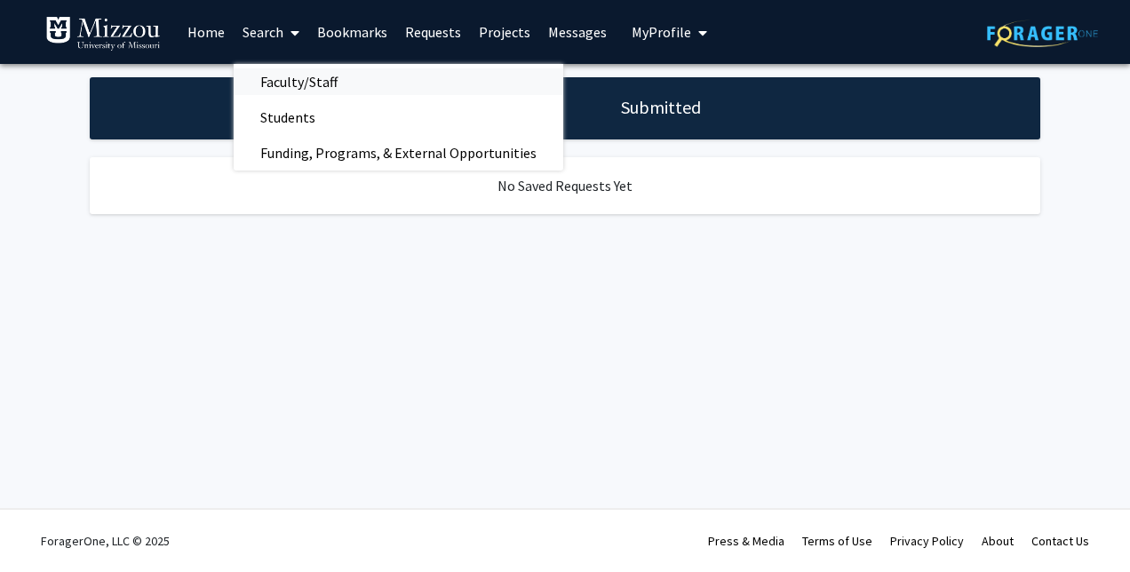
click at [325, 86] on span "Faculty/Staff" at bounding box center [299, 82] width 131 height 36
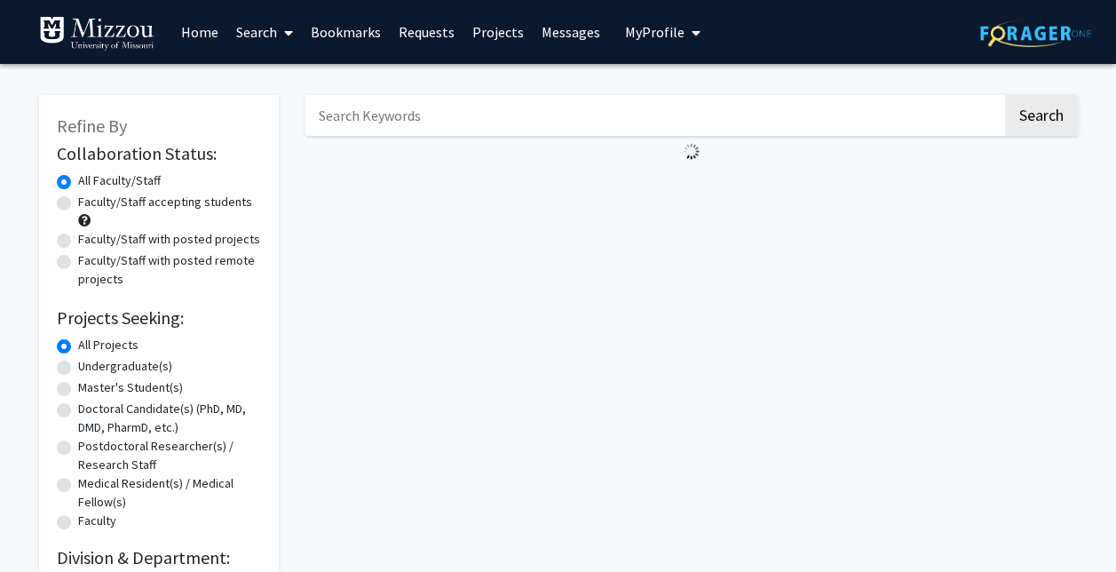
click at [360, 117] on input "Search Keywords" at bounding box center [653, 115] width 697 height 41
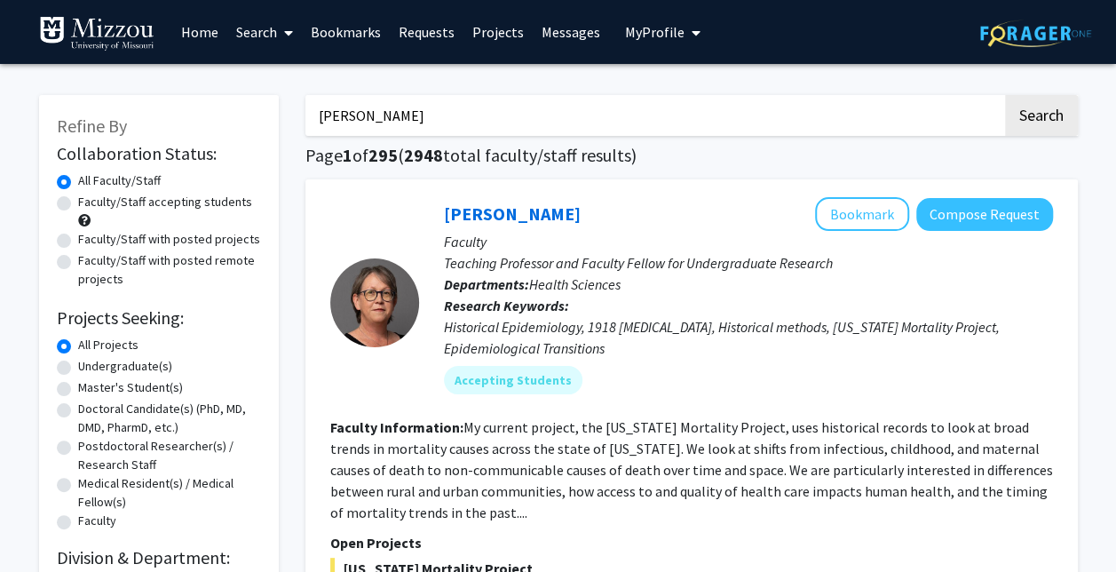
type input "[PERSON_NAME]"
click at [1005, 95] on button "Search" at bounding box center [1041, 115] width 73 height 41
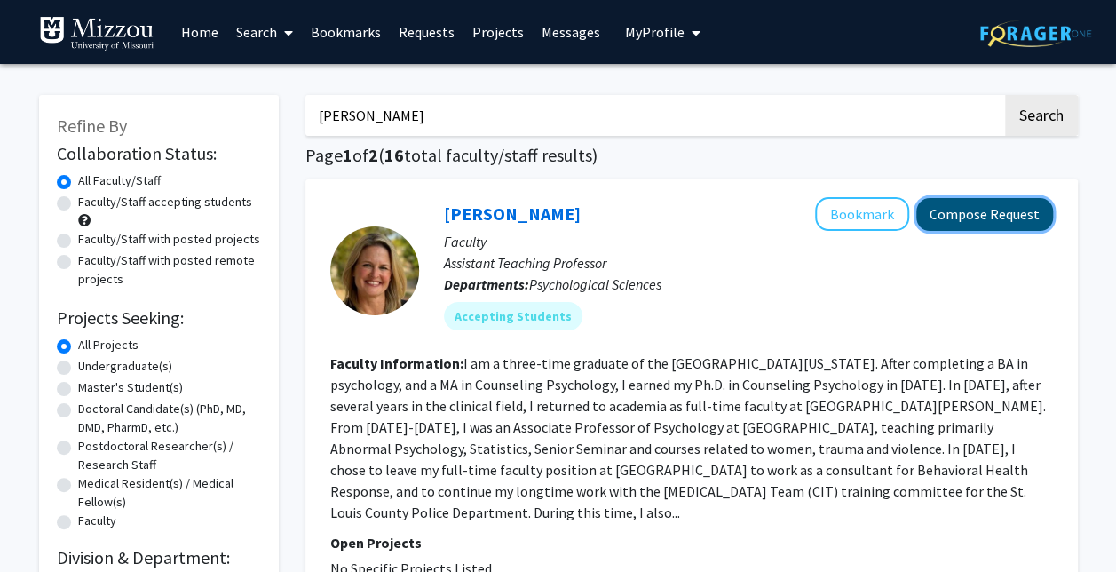
click at [1005, 213] on button "Compose Request" at bounding box center [984, 214] width 137 height 33
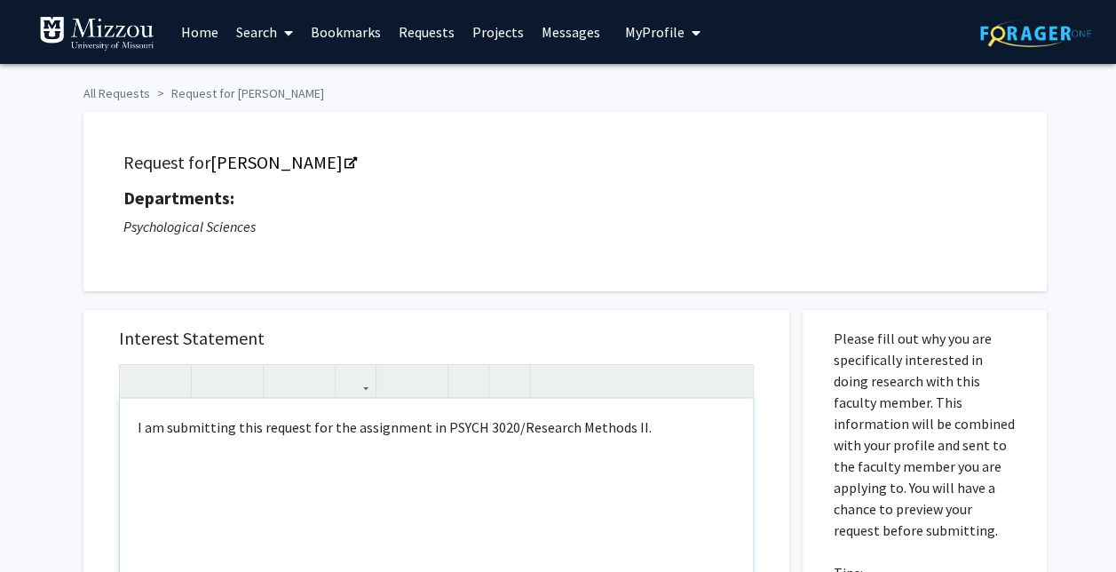
type textarea "I am submitting this request for the assignment in PSYCH 3020/Research Methods …"
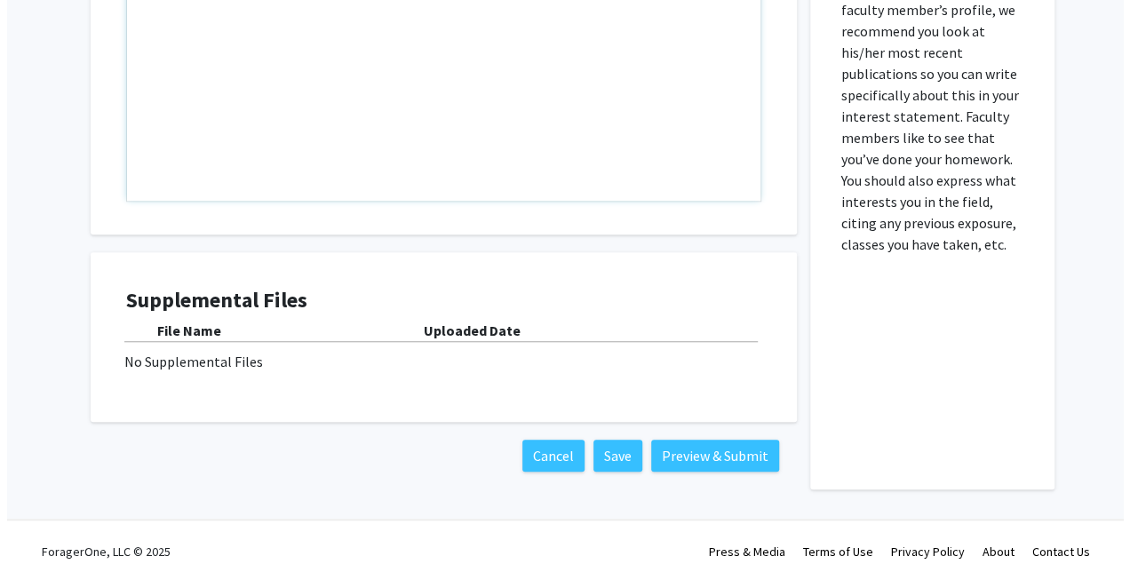
scroll to position [615, 0]
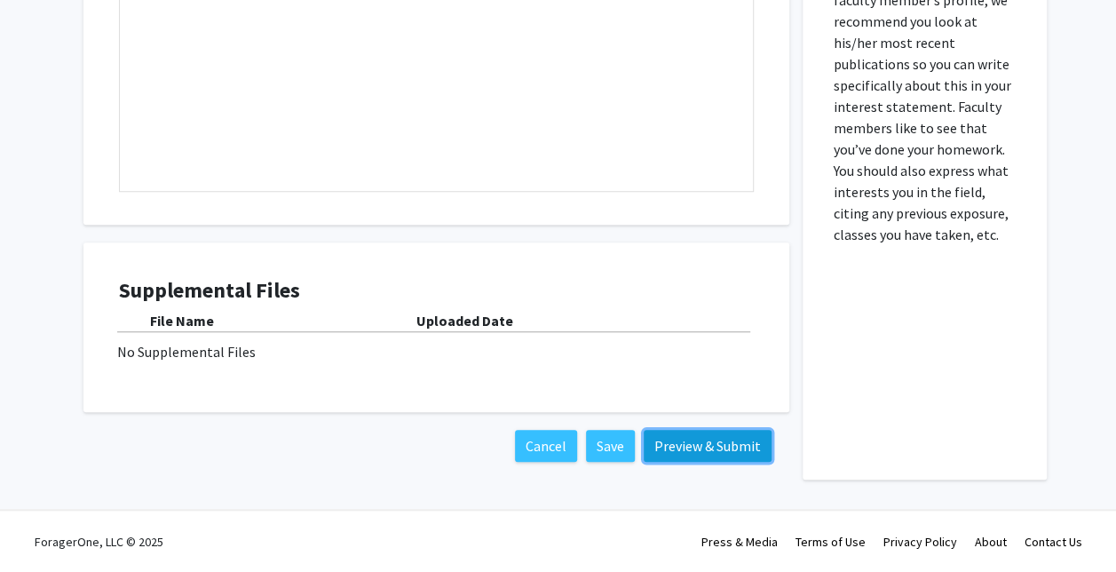
click at [687, 448] on button "Preview & Submit" at bounding box center [708, 446] width 128 height 32
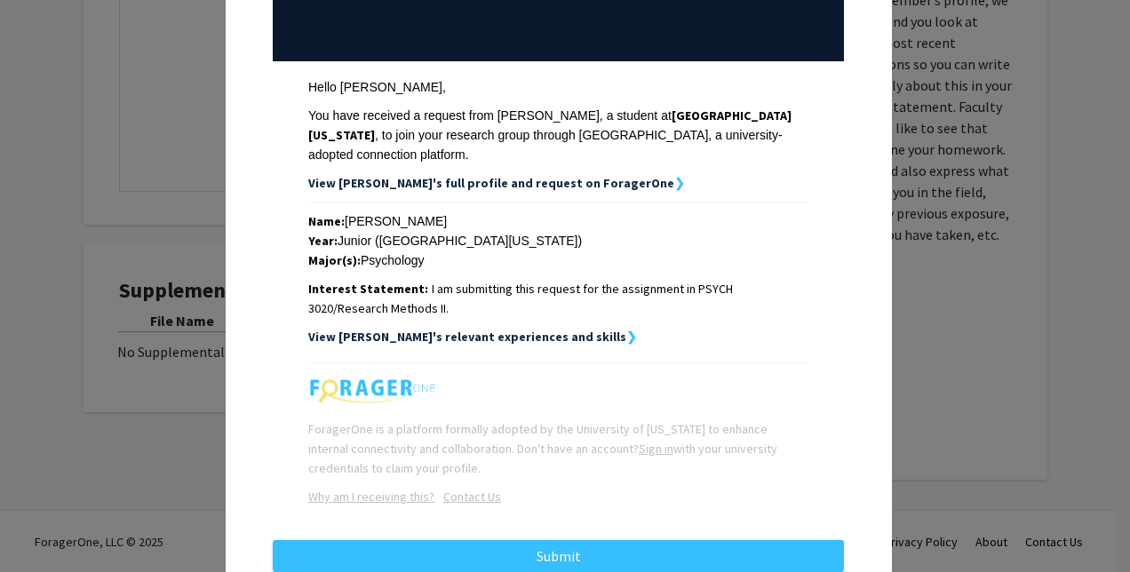
scroll to position [247, 0]
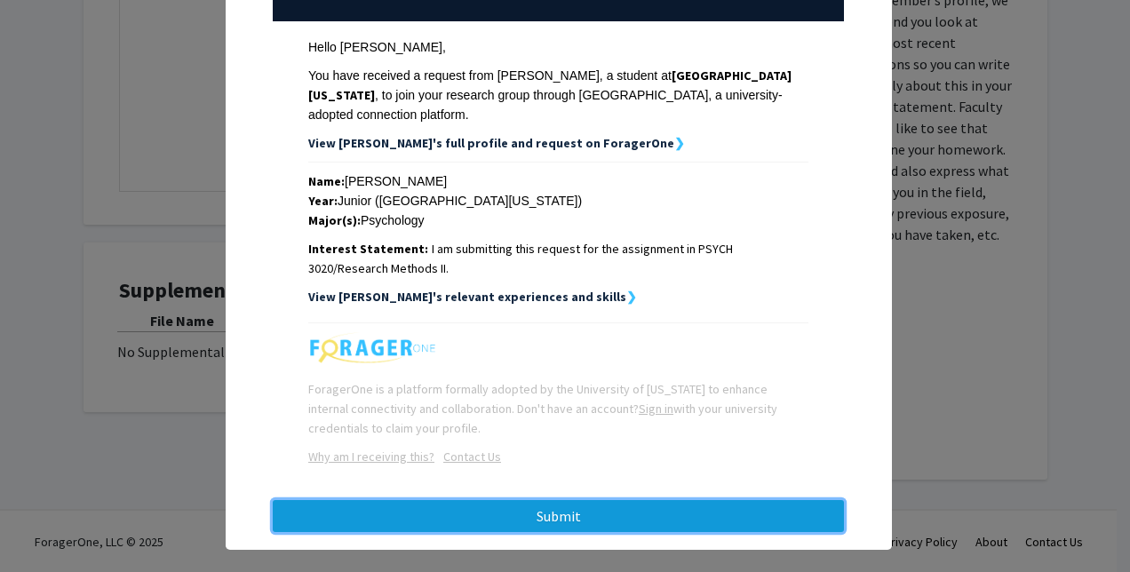
click at [664, 500] on button "Submit" at bounding box center [558, 516] width 571 height 32
